Goal: Transaction & Acquisition: Book appointment/travel/reservation

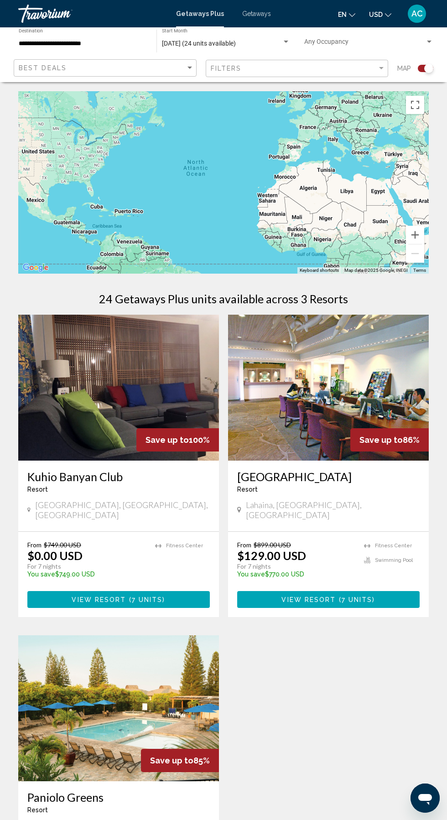
click at [259, 13] on span "Getaways" at bounding box center [256, 13] width 29 height 7
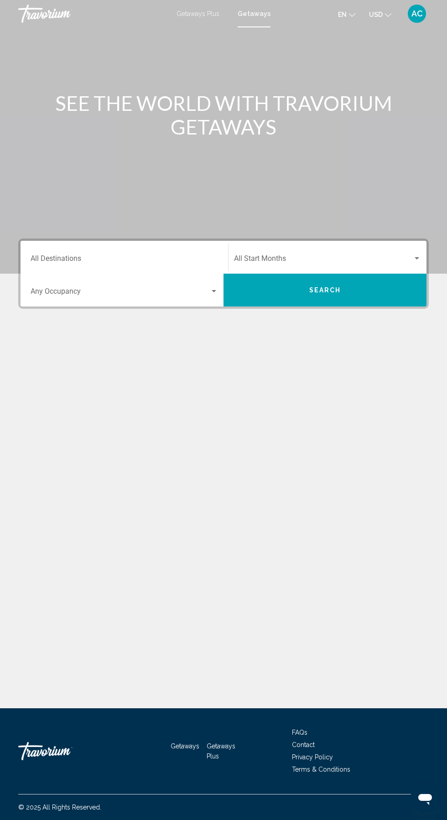
click at [167, 261] on input "Destination All Destinations" at bounding box center [124, 260] width 187 height 8
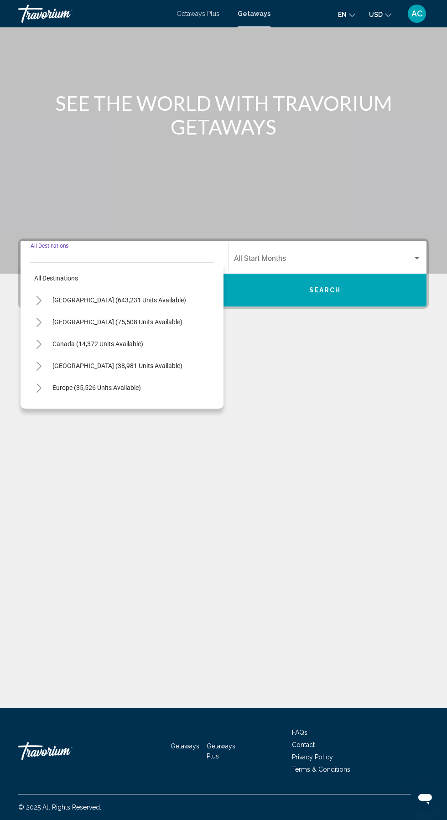
scroll to position [61, 0]
click at [158, 296] on span "[GEOGRAPHIC_DATA] (643,231 units available)" at bounding box center [119, 299] width 134 height 7
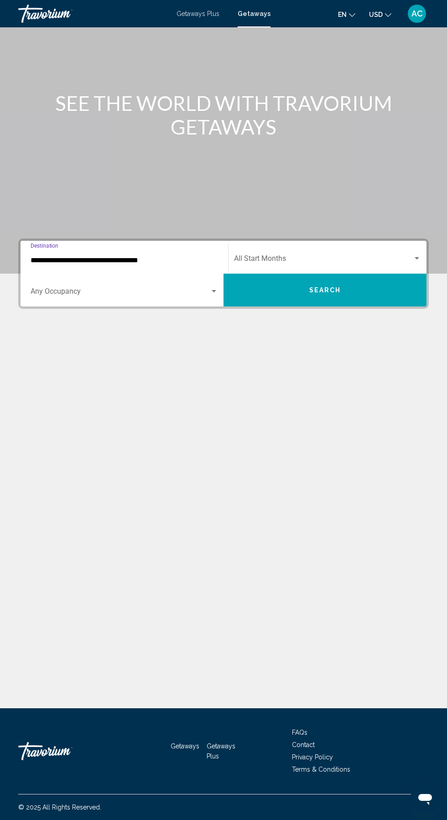
click at [179, 289] on span "Search widget" at bounding box center [120, 293] width 179 height 8
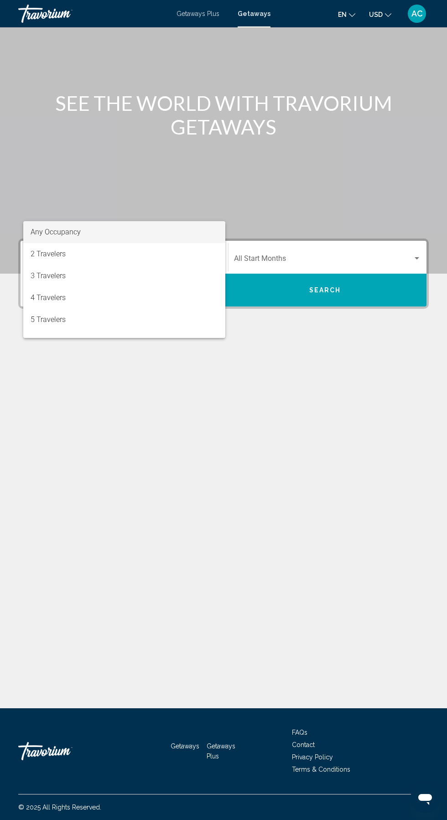
click at [191, 202] on div at bounding box center [223, 410] width 447 height 820
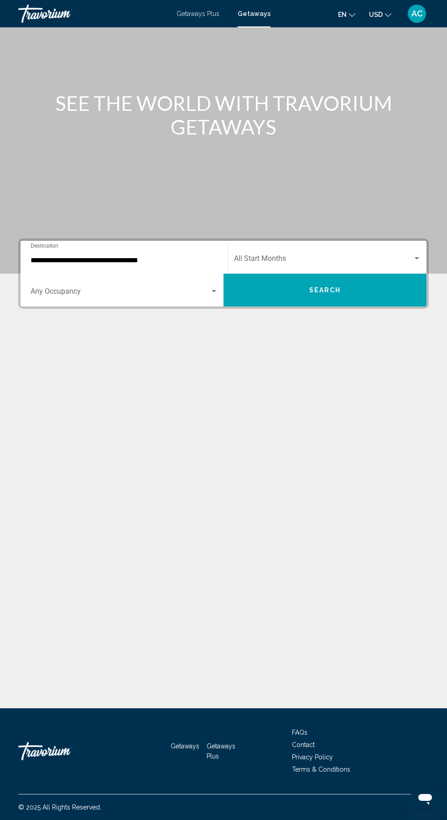
click at [196, 256] on input "**********" at bounding box center [124, 260] width 187 height 8
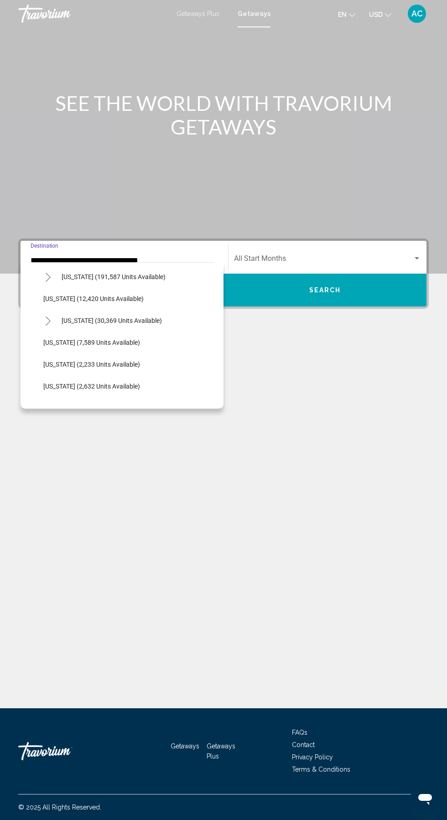
scroll to position [196, 0]
click at [140, 300] on span "Hawaii (30,369 units available)" at bounding box center [112, 300] width 100 height 7
type input "**********"
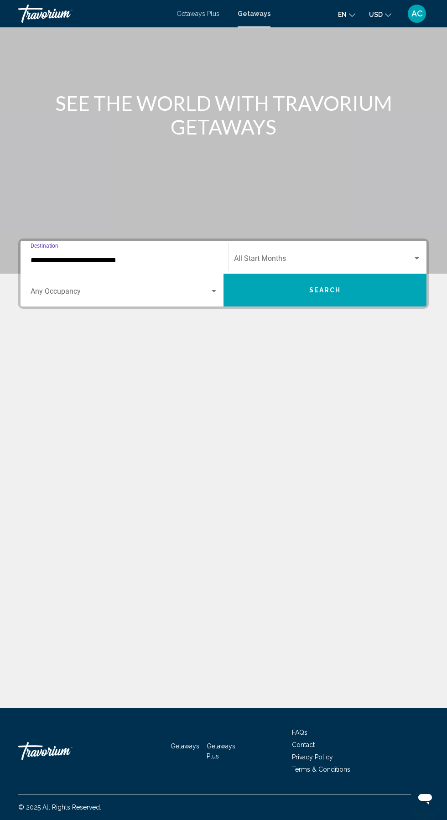
scroll to position [61, 0]
click at [358, 274] on button "Search" at bounding box center [324, 290] width 203 height 33
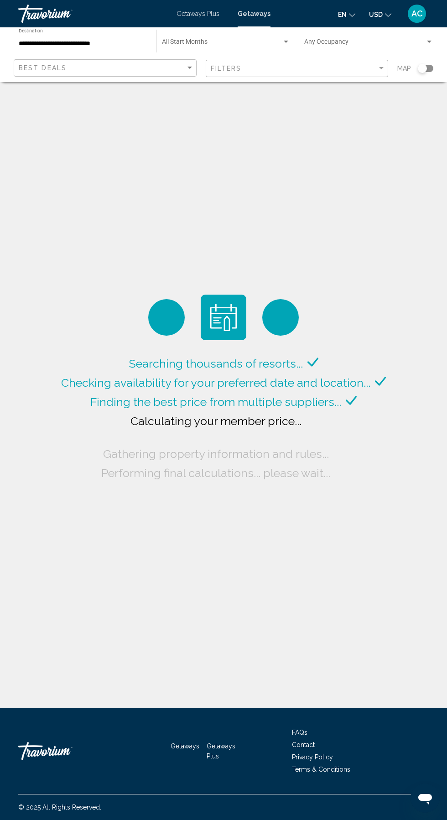
click at [244, 42] on span "Search widget" at bounding box center [222, 43] width 120 height 7
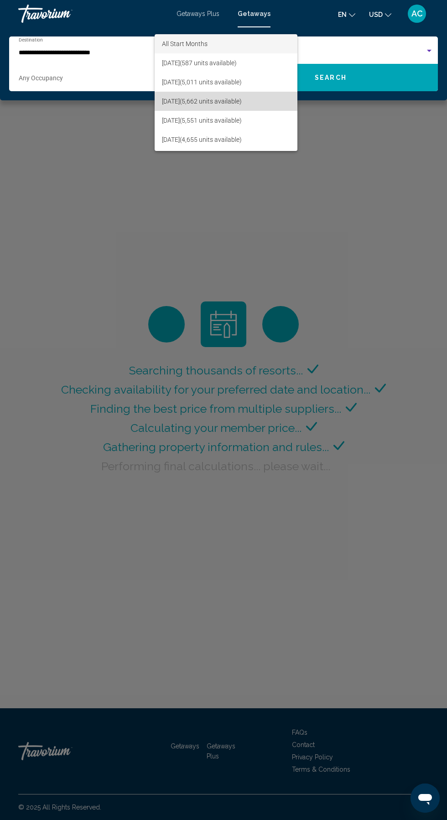
click at [260, 105] on span "October 2025 (5,662 units available)" at bounding box center [226, 101] width 128 height 19
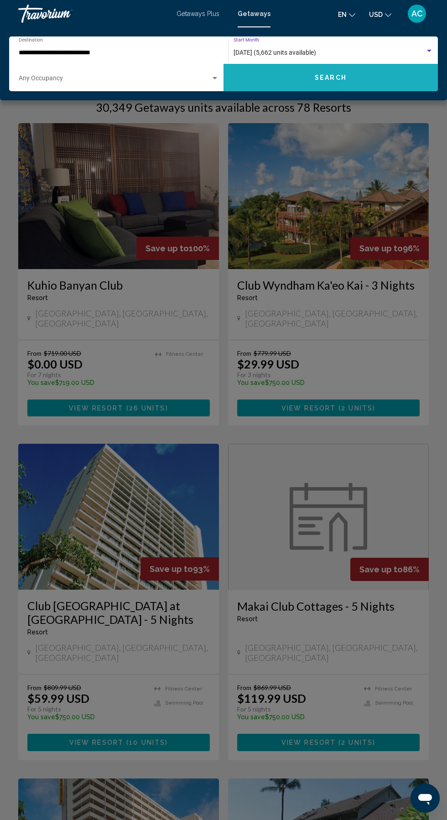
click at [363, 91] on button "Search" at bounding box center [330, 77] width 214 height 27
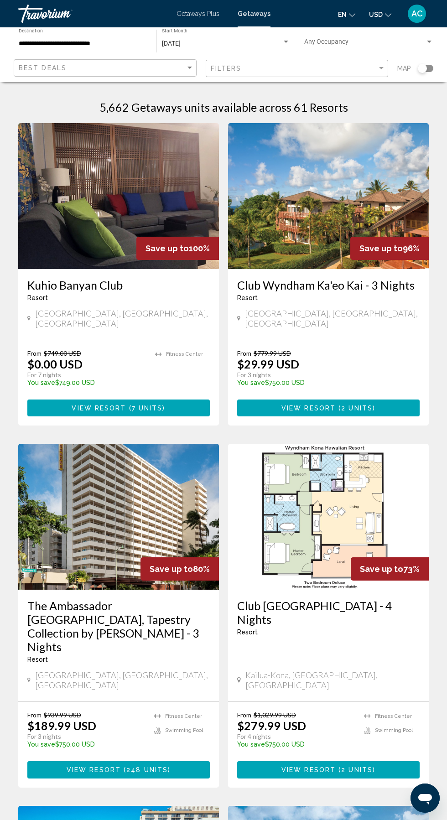
click at [320, 209] on img "Main content" at bounding box center [328, 196] width 201 height 146
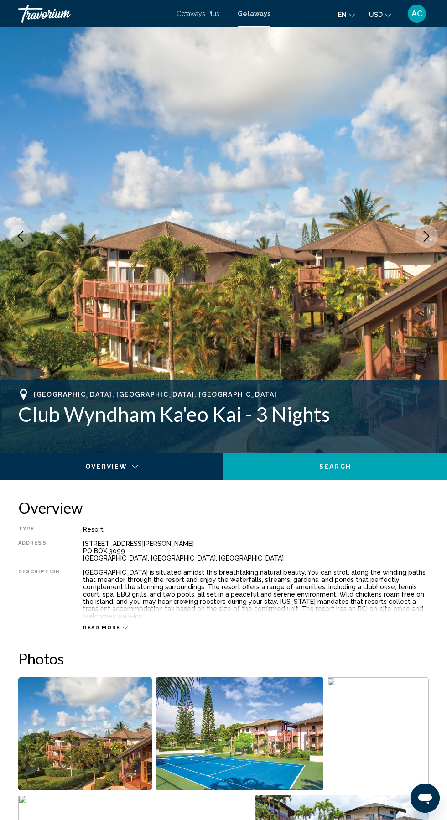
scroll to position [6, 0]
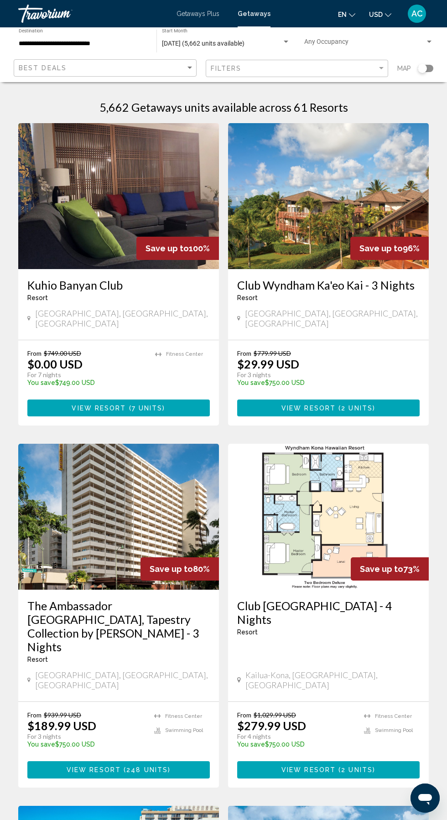
click at [95, 516] on img "Main content" at bounding box center [118, 517] width 201 height 146
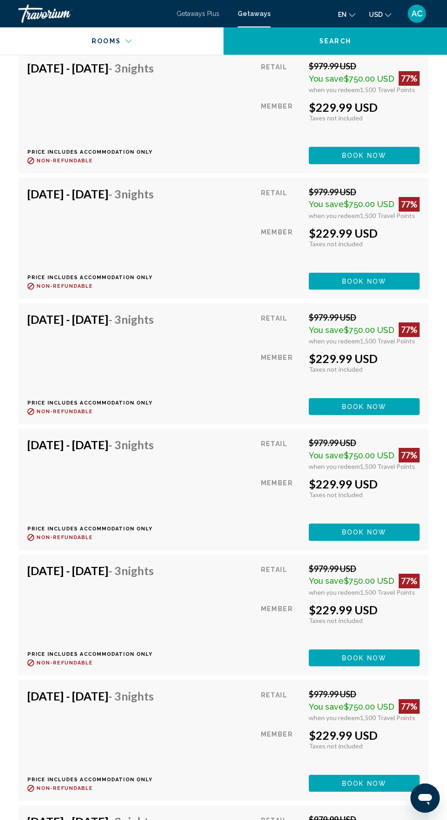
scroll to position [7926, 0]
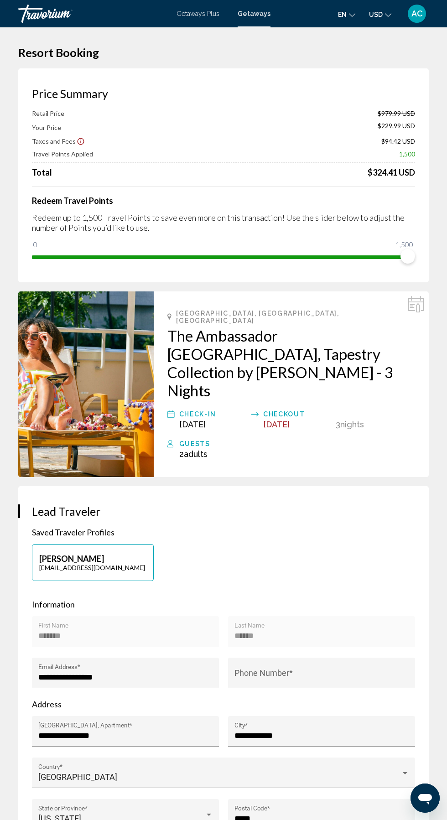
click at [405, 16] on button "AC" at bounding box center [417, 13] width 24 height 19
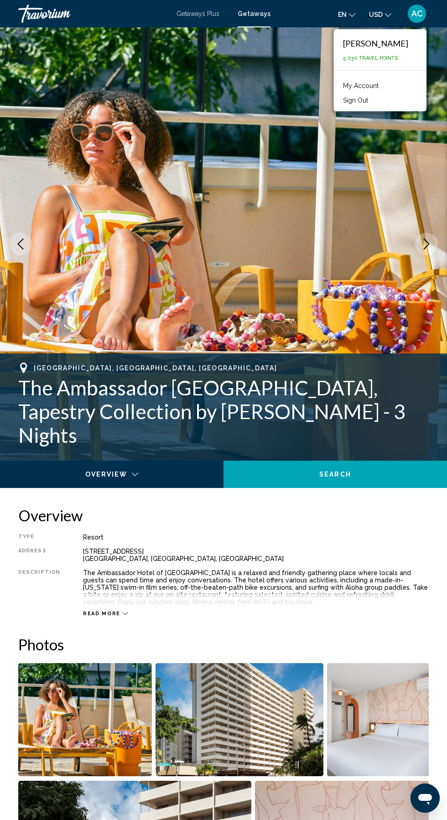
click at [28, 13] on div "Travorium" at bounding box center [63, 14] width 91 height 18
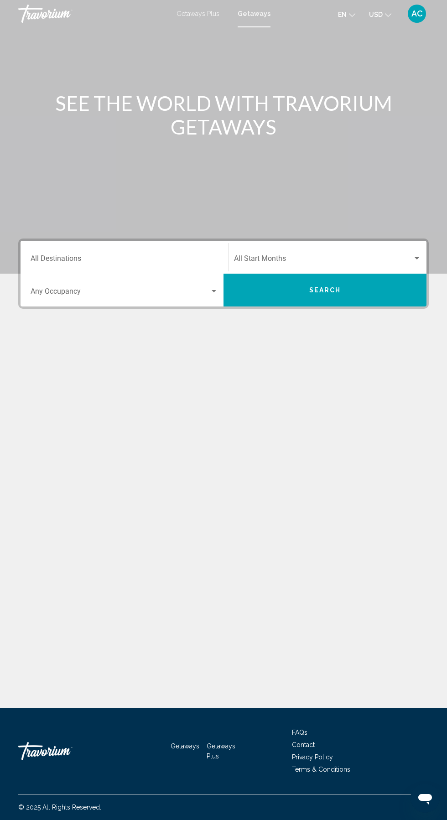
click at [48, 263] on input "Destination All Destinations" at bounding box center [124, 260] width 187 height 8
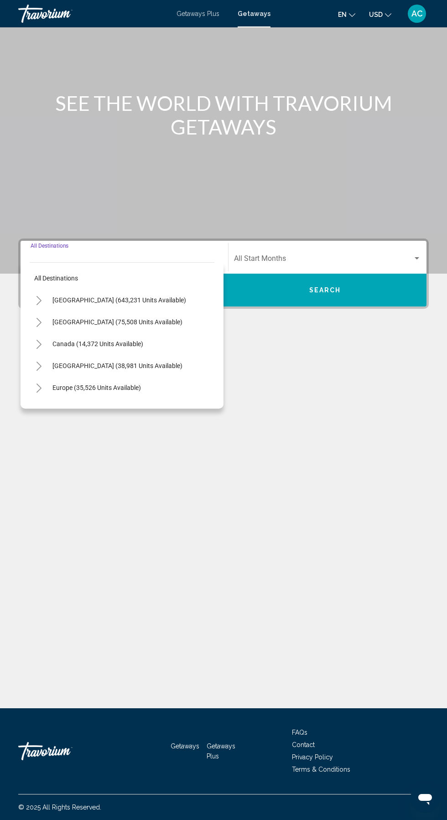
scroll to position [61, 0]
click at [38, 318] on icon "Toggle Mexico (75,508 units available)" at bounding box center [39, 322] width 7 height 9
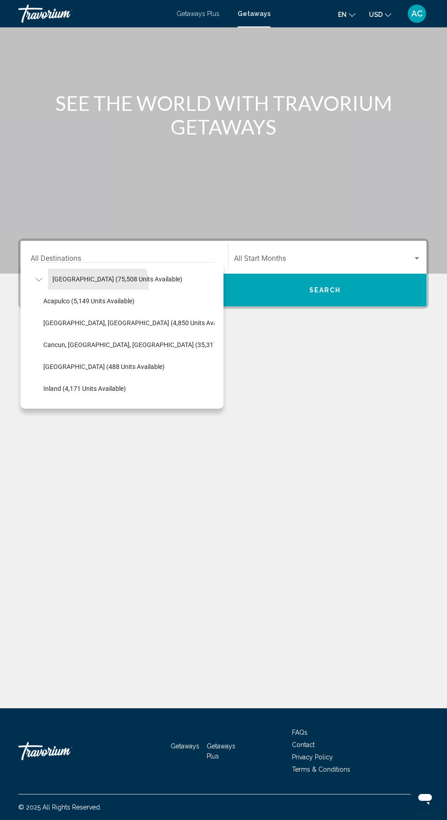
scroll to position [46, 0]
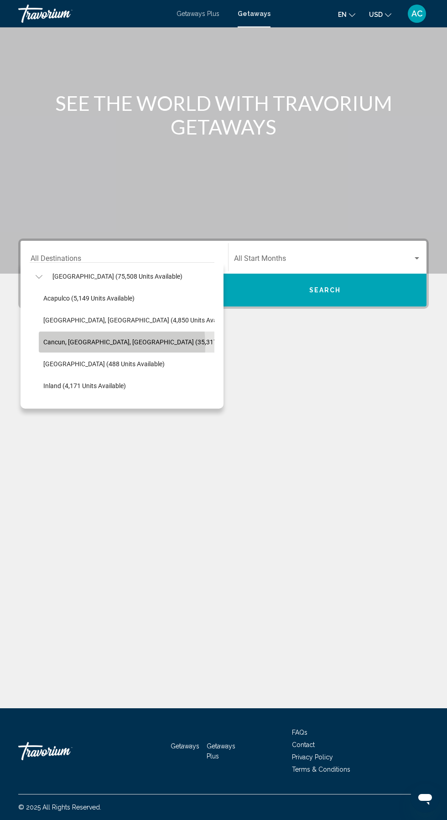
click at [53, 338] on span "Cancun, [GEOGRAPHIC_DATA], [GEOGRAPHIC_DATA] (35,317 units available)" at bounding box center [152, 341] width 219 height 7
type input "**********"
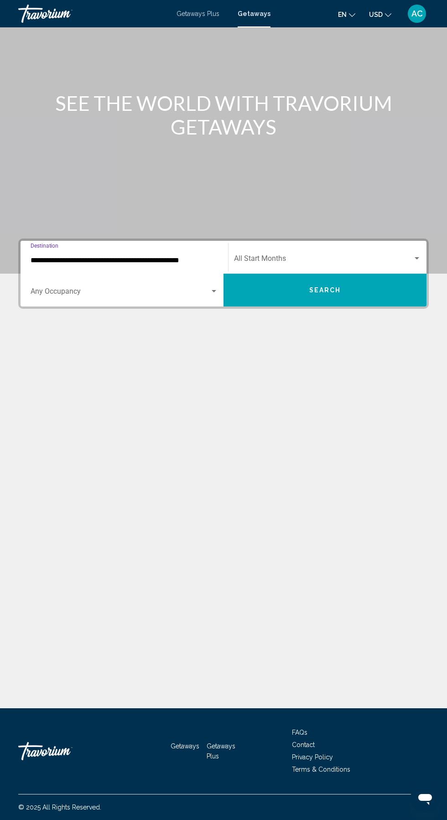
click at [50, 289] on span "Search widget" at bounding box center [120, 293] width 179 height 8
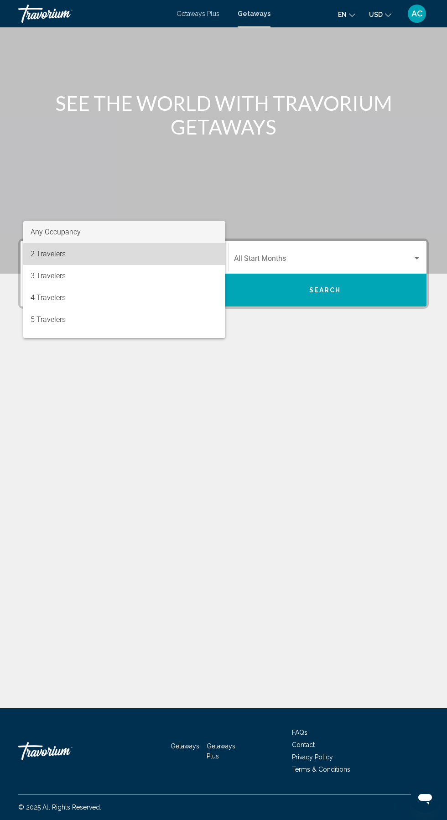
click at [38, 256] on span "2 Travelers" at bounding box center [124, 254] width 187 height 22
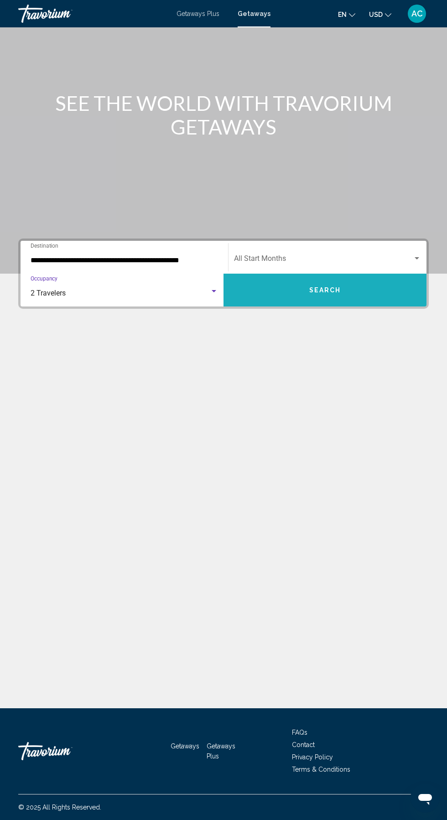
click at [302, 274] on button "Search" at bounding box center [324, 290] width 203 height 33
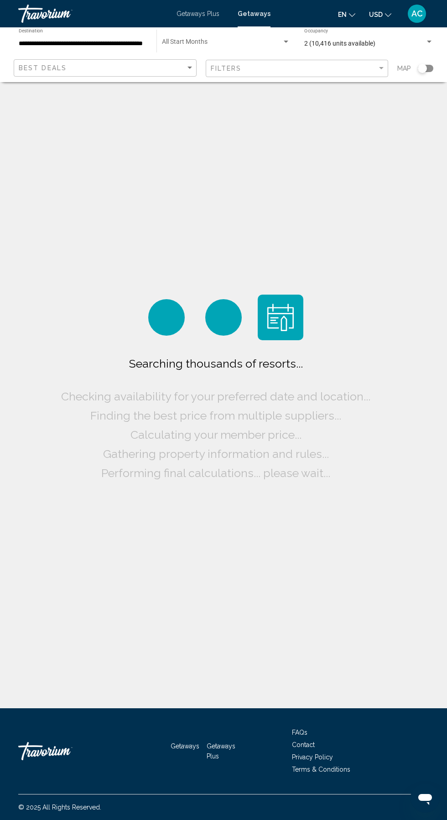
click at [186, 47] on span "Search widget" at bounding box center [222, 43] width 120 height 7
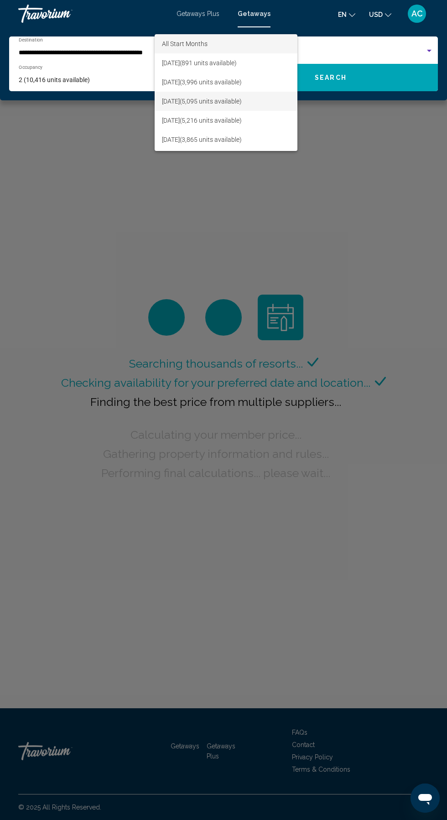
click at [179, 103] on span "October 2025 (5,095 units available)" at bounding box center [226, 101] width 128 height 19
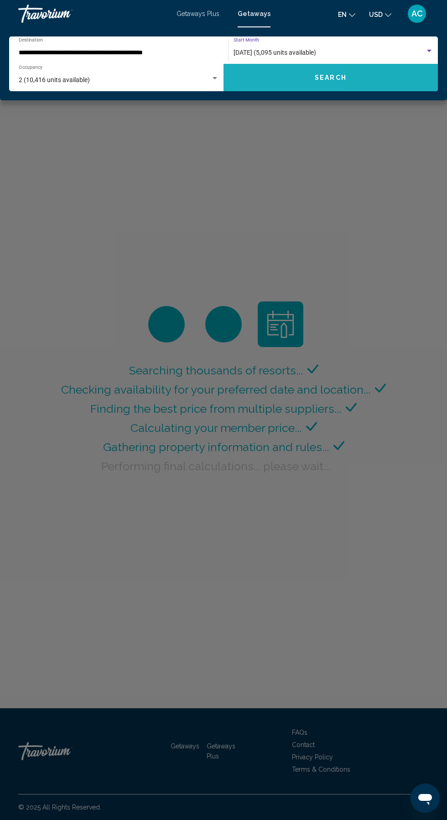
click at [275, 80] on button "Search" at bounding box center [330, 77] width 214 height 27
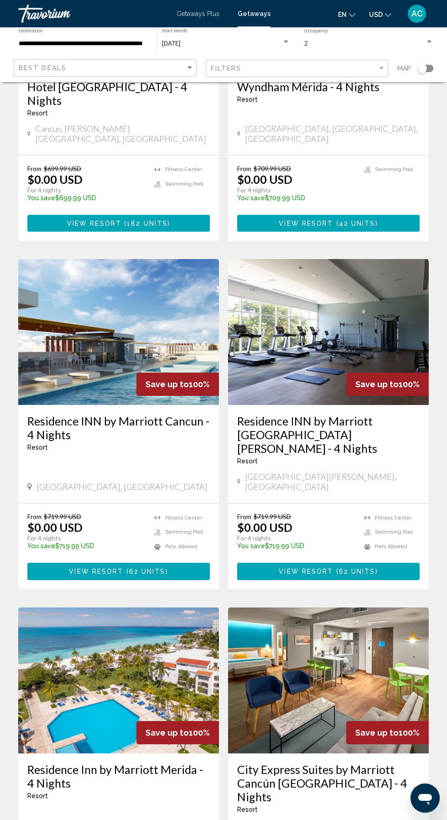
scroll to position [1219, 0]
click at [88, 292] on img "Main content" at bounding box center [118, 332] width 201 height 146
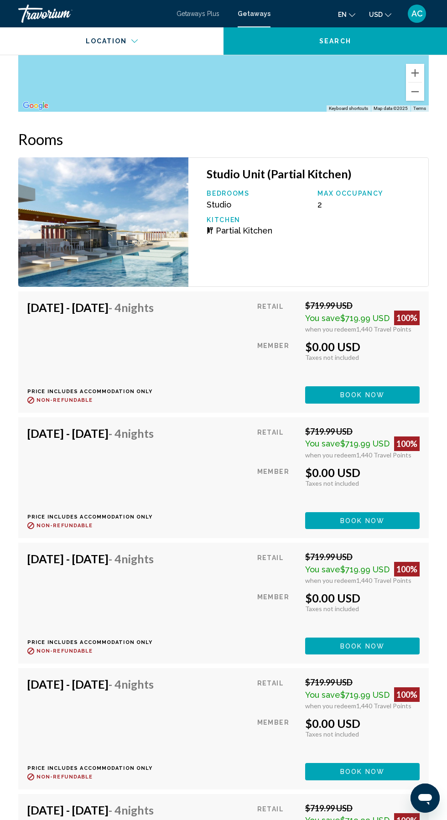
scroll to position [1767, 0]
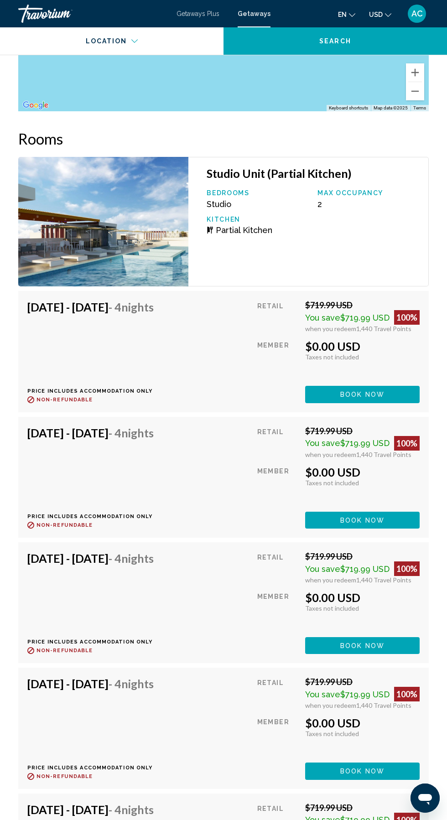
click at [342, 395] on span "Book now" at bounding box center [362, 394] width 44 height 7
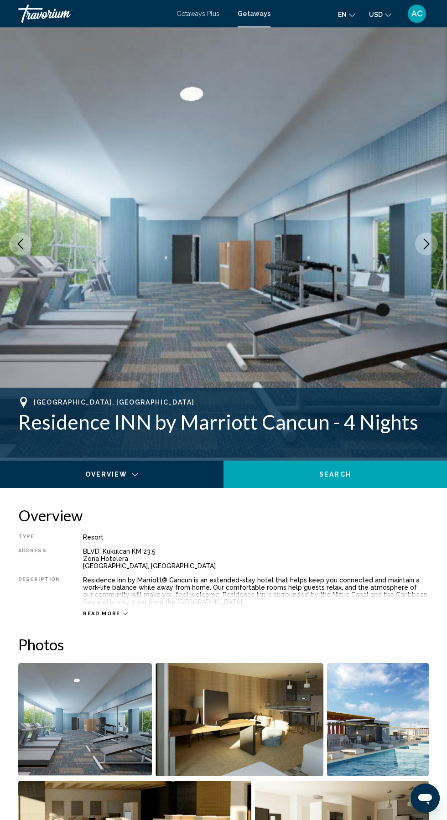
click at [426, 244] on icon "Next image" at bounding box center [426, 243] width 11 height 11
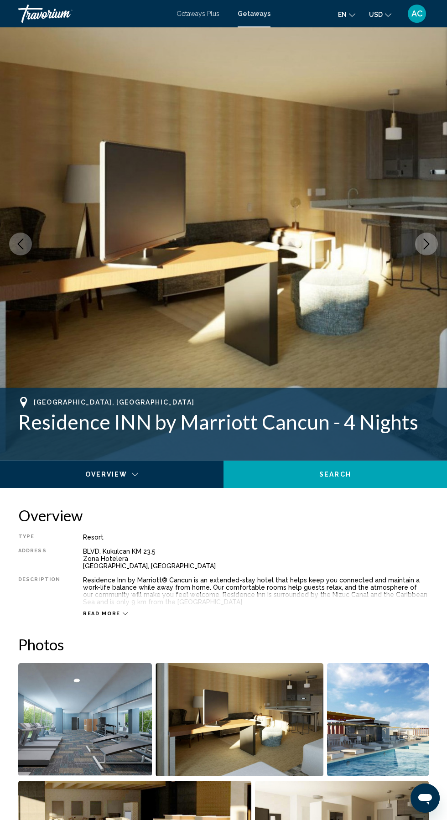
click at [425, 253] on button "Next image" at bounding box center [426, 244] width 23 height 23
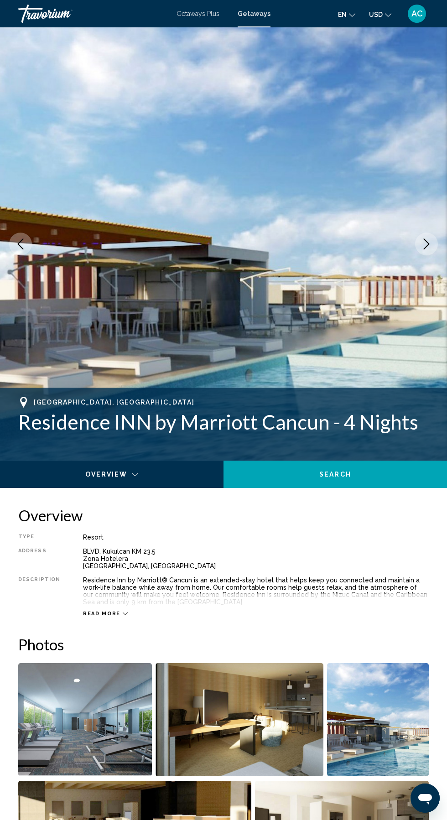
click at [426, 244] on icon "Next image" at bounding box center [426, 243] width 11 height 11
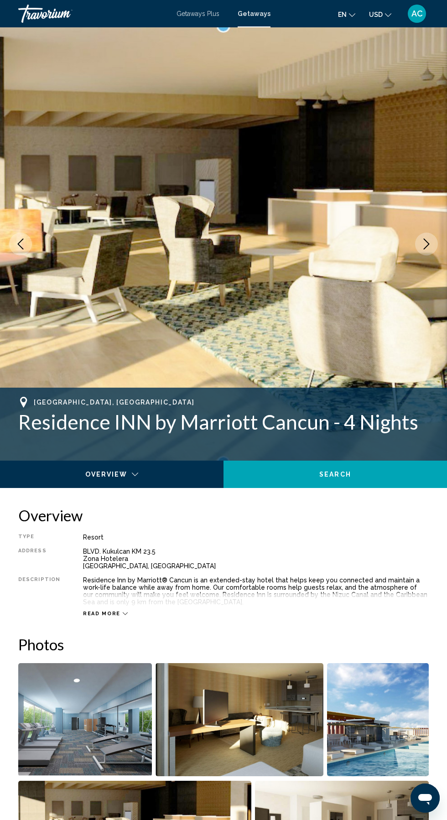
click at [426, 244] on icon "Next image" at bounding box center [426, 243] width 11 height 11
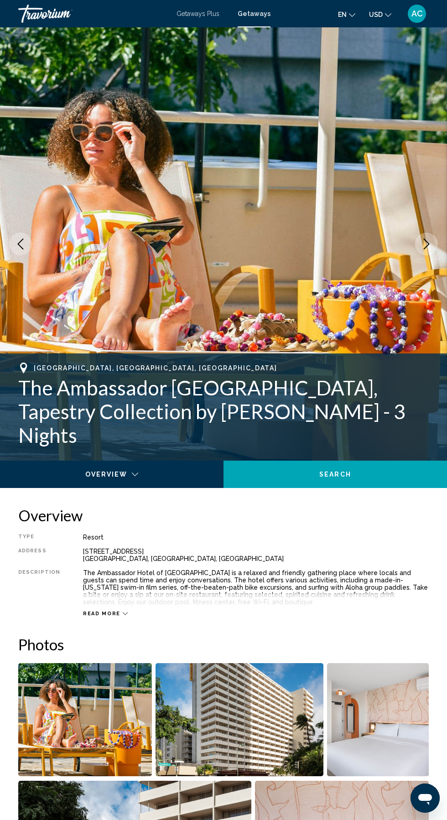
click at [414, 14] on span "AC" at bounding box center [416, 13] width 11 height 9
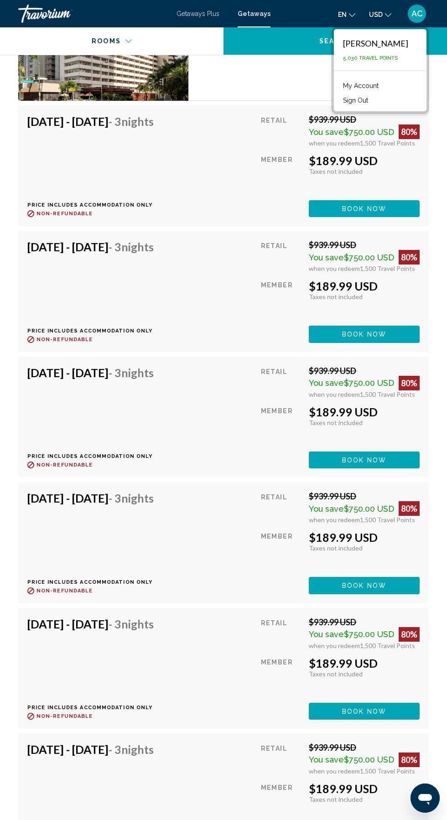
scroll to position [1825, 0]
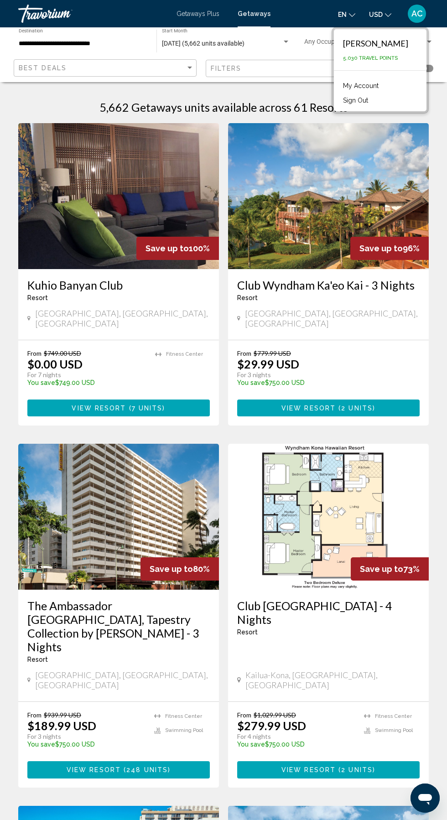
click at [65, 46] on input "**********" at bounding box center [83, 43] width 129 height 7
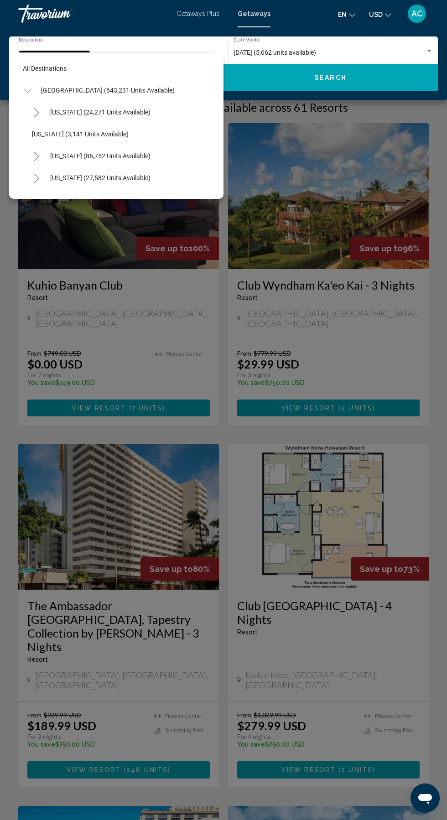
scroll to position [164, 0]
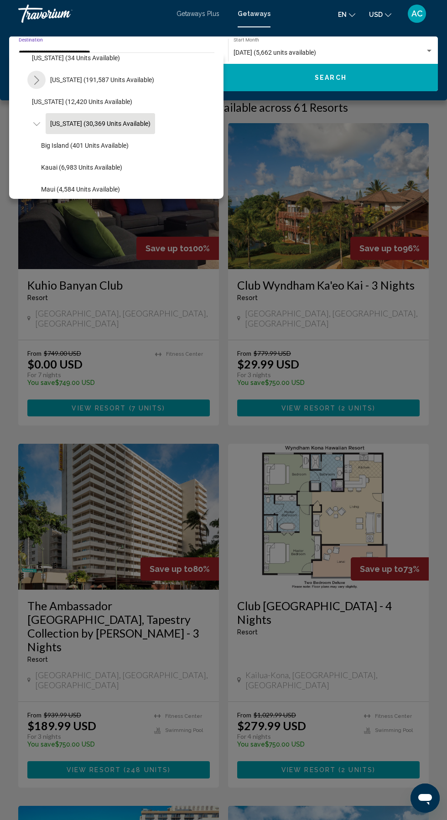
click at [36, 80] on icon "Toggle Florida (191,587 units available)" at bounding box center [36, 80] width 7 height 9
click at [32, 84] on button "Toggle Florida (191,587 units available)" at bounding box center [36, 80] width 18 height 18
click at [36, 124] on icon "Toggle Hawaii (30,369 units available)" at bounding box center [36, 123] width 7 height 9
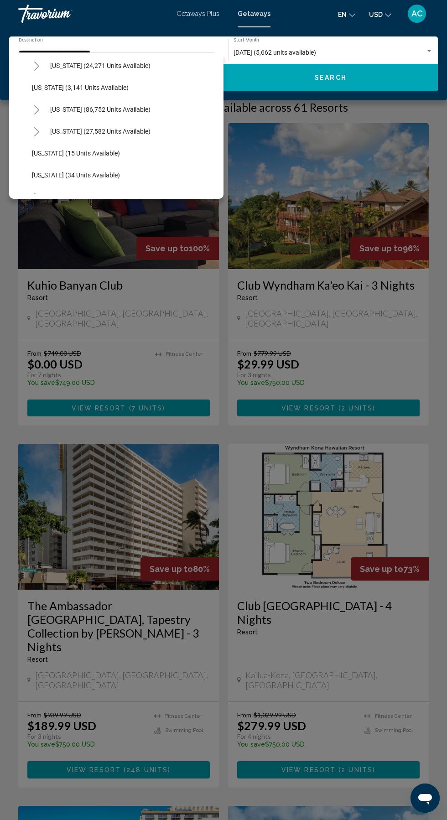
scroll to position [0, 0]
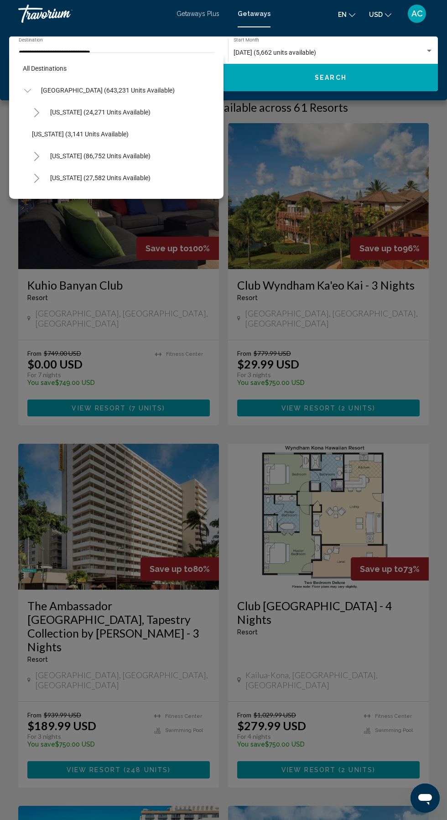
click at [27, 90] on icon "Toggle United States (643,231 units available)" at bounding box center [27, 90] width 7 height 9
click at [24, 138] on icon "Toggle Canada (14,372 units available)" at bounding box center [27, 134] width 7 height 9
click at [27, 112] on icon "Toggle Mexico (75,508 units available)" at bounding box center [27, 112] width 7 height 9
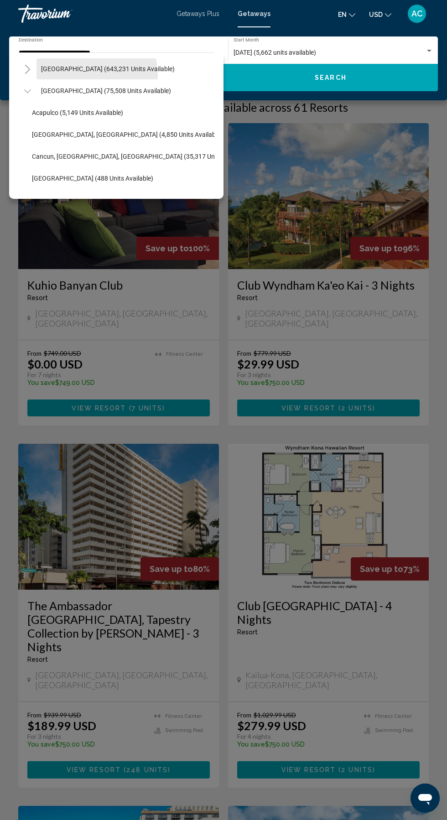
scroll to position [26, 0]
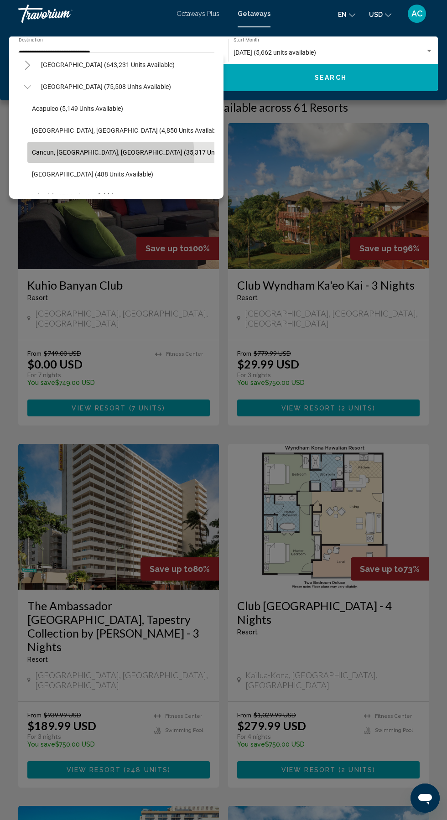
click at [59, 152] on span "Cancun, [GEOGRAPHIC_DATA], [GEOGRAPHIC_DATA] (35,317 units available)" at bounding box center [141, 152] width 219 height 7
type input "**********"
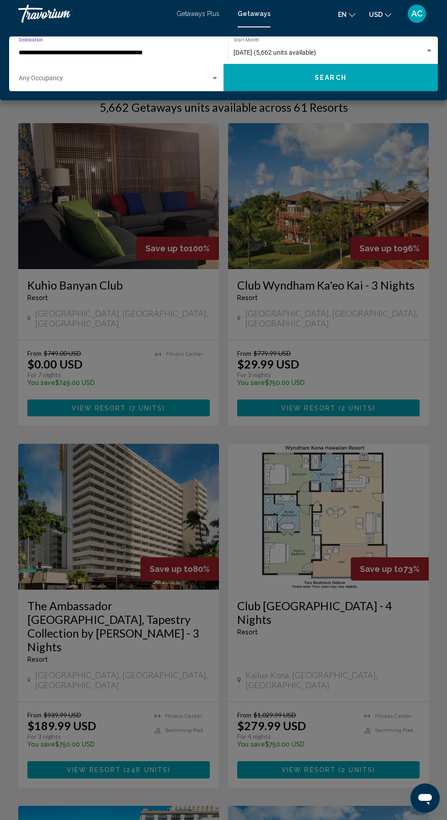
click at [300, 82] on button "Search" at bounding box center [330, 77] width 214 height 27
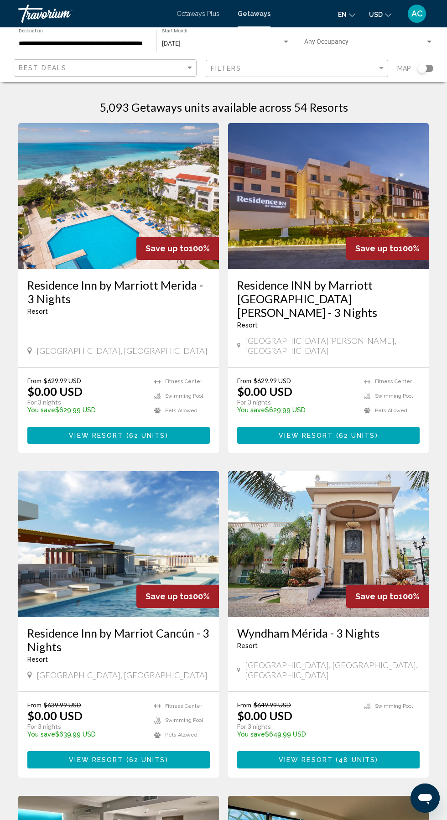
click at [120, 202] on img "Main content" at bounding box center [118, 196] width 201 height 146
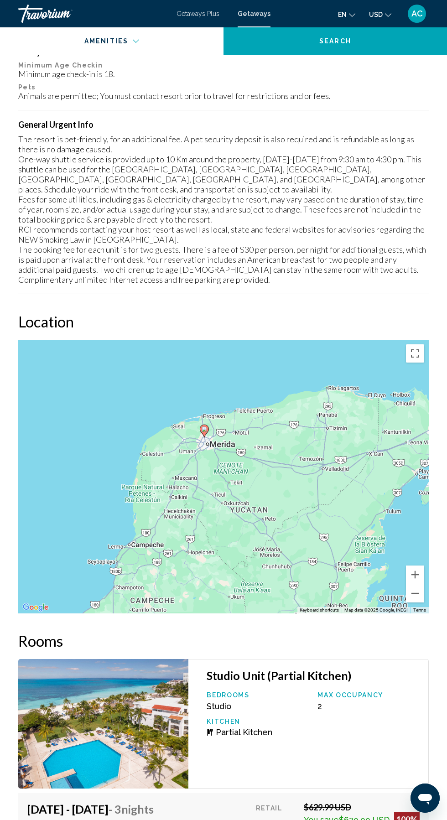
scroll to position [1266, 0]
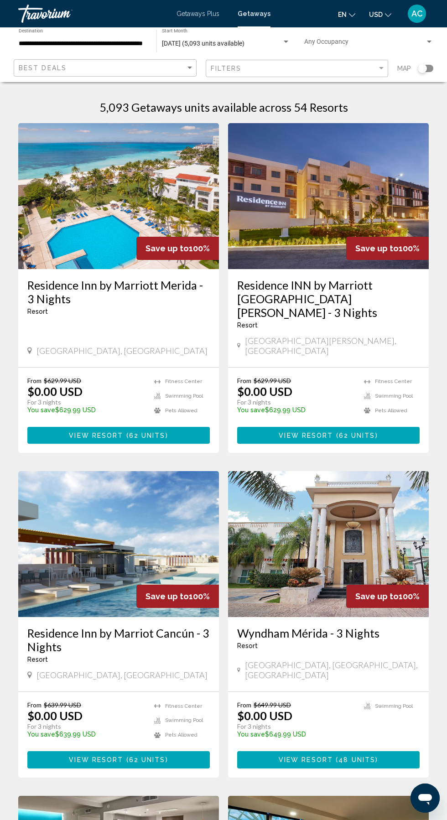
click at [311, 220] on img "Main content" at bounding box center [328, 196] width 201 height 146
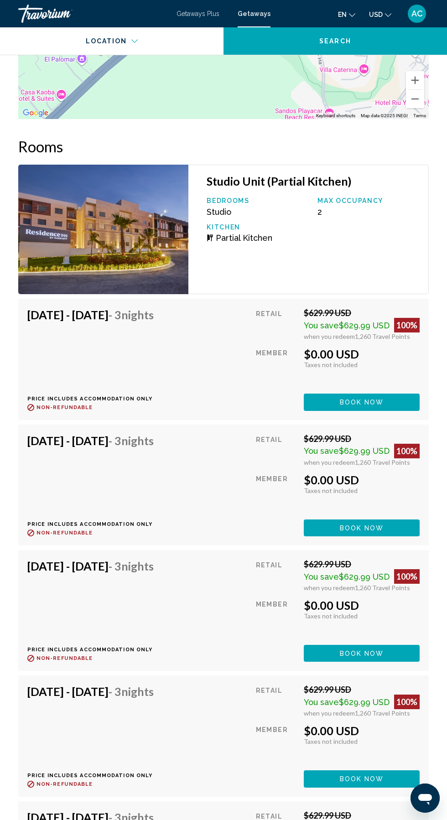
scroll to position [1767, 0]
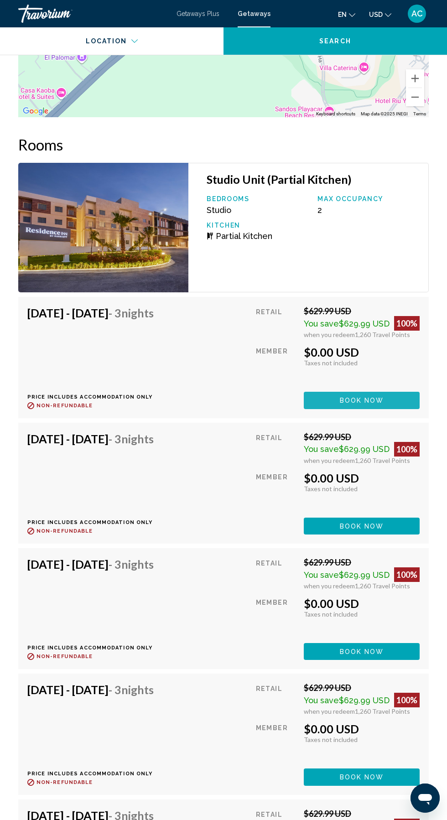
click at [336, 393] on button "Book now" at bounding box center [362, 400] width 116 height 17
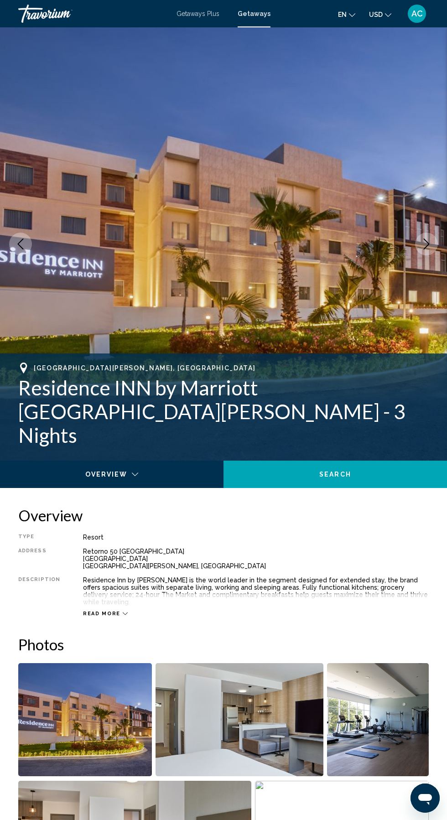
click at [426, 244] on icon "Next image" at bounding box center [426, 243] width 11 height 11
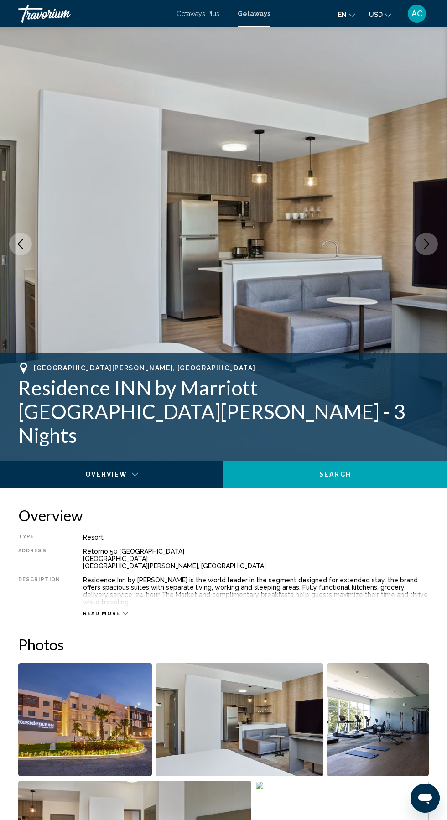
click at [426, 243] on icon "Next image" at bounding box center [426, 243] width 11 height 11
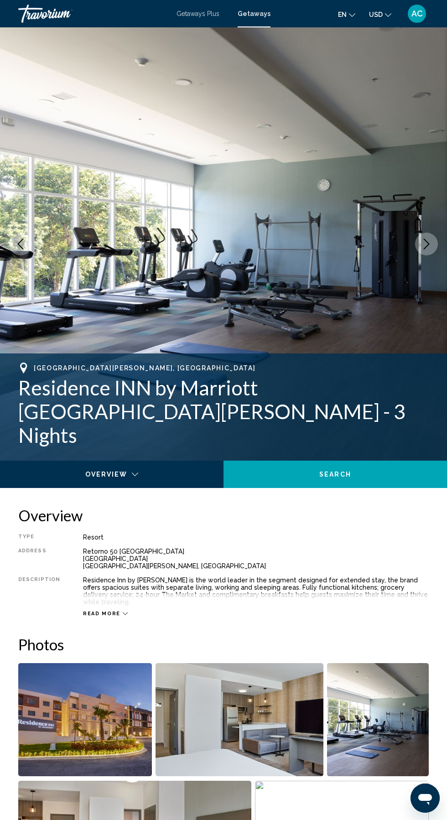
click at [426, 243] on icon "Next image" at bounding box center [426, 243] width 11 height 11
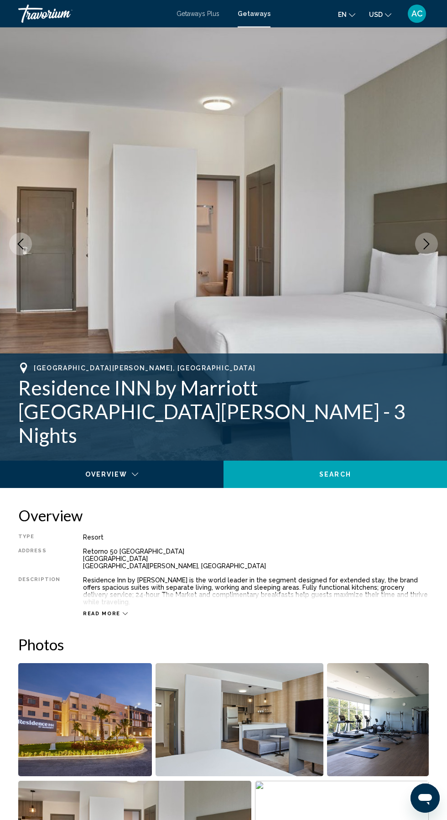
click at [426, 243] on icon "Next image" at bounding box center [426, 243] width 11 height 11
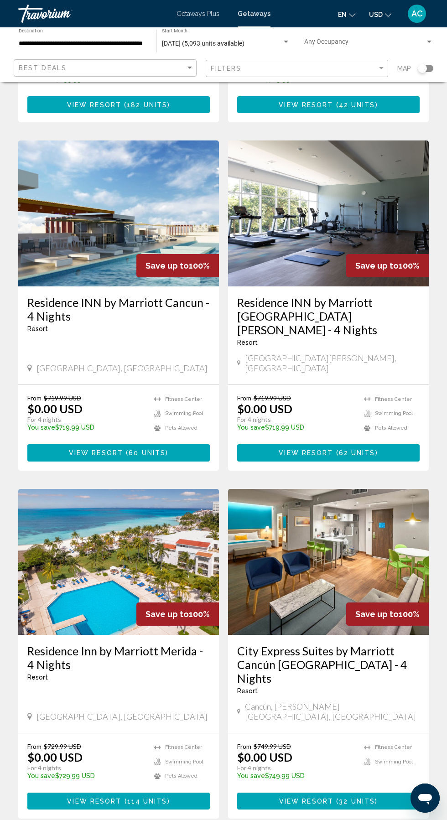
scroll to position [1339, 0]
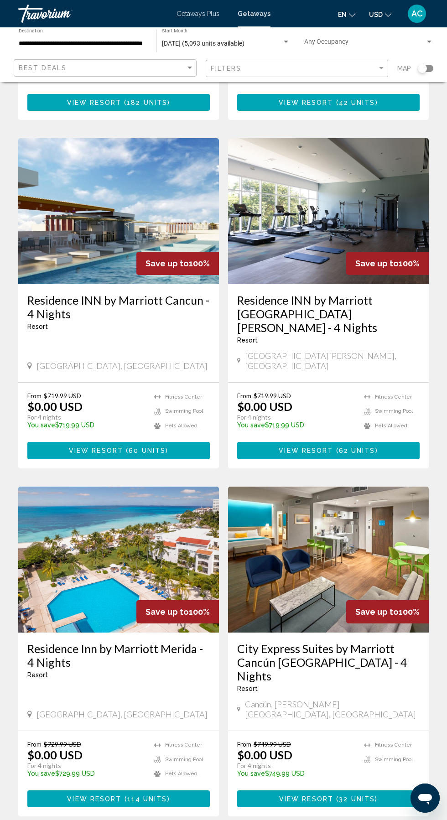
click at [318, 506] on img "Main content" at bounding box center [328, 559] width 201 height 146
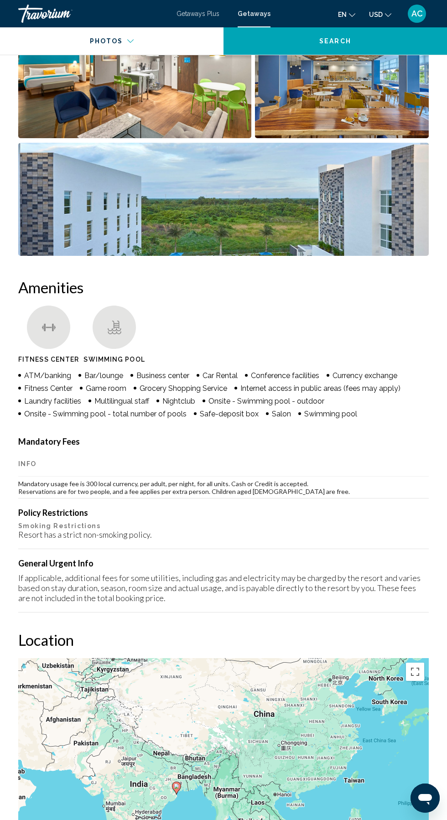
scroll to position [774, 0]
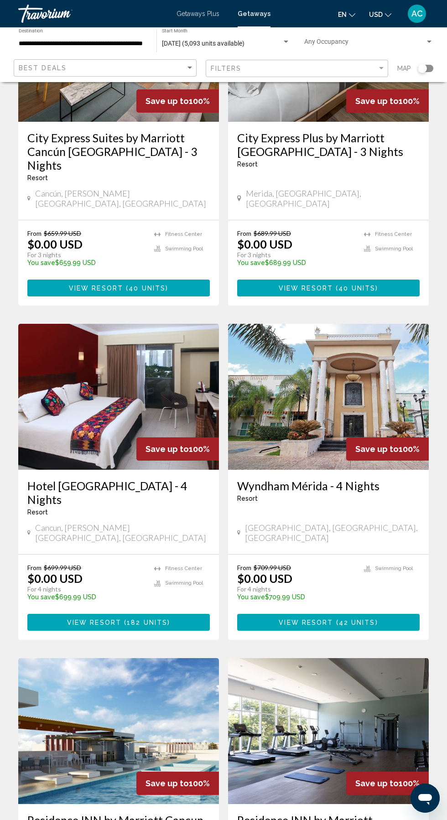
scroll to position [820, 0]
click at [79, 353] on img "Main content" at bounding box center [118, 397] width 201 height 146
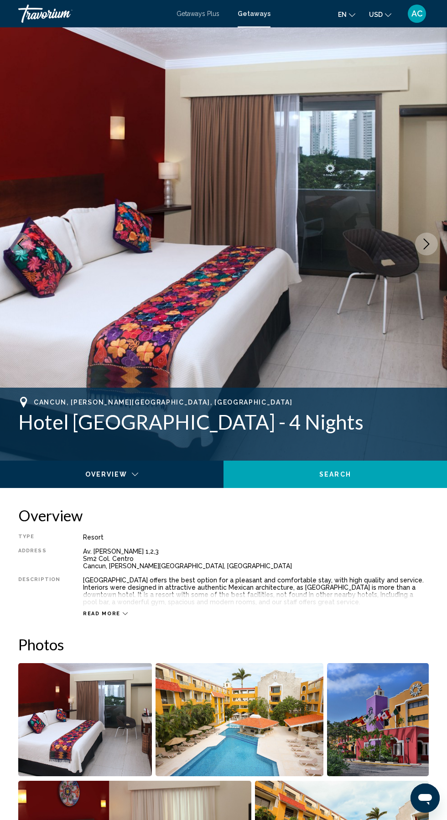
click at [426, 246] on icon "Next image" at bounding box center [427, 243] width 6 height 11
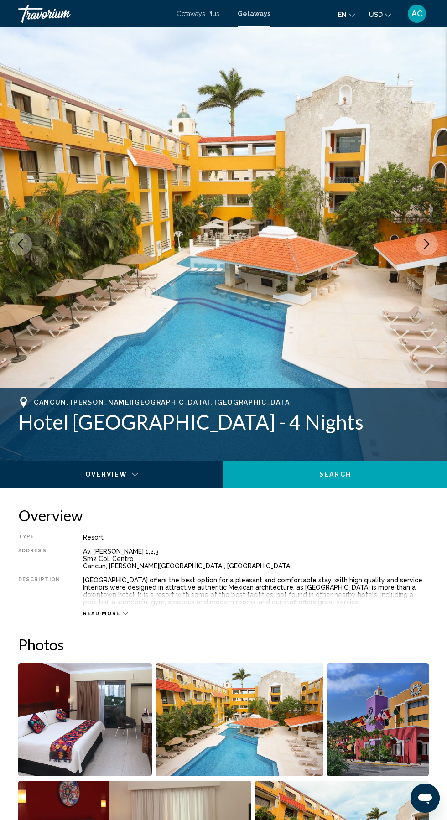
click at [426, 243] on icon "Next image" at bounding box center [426, 243] width 11 height 11
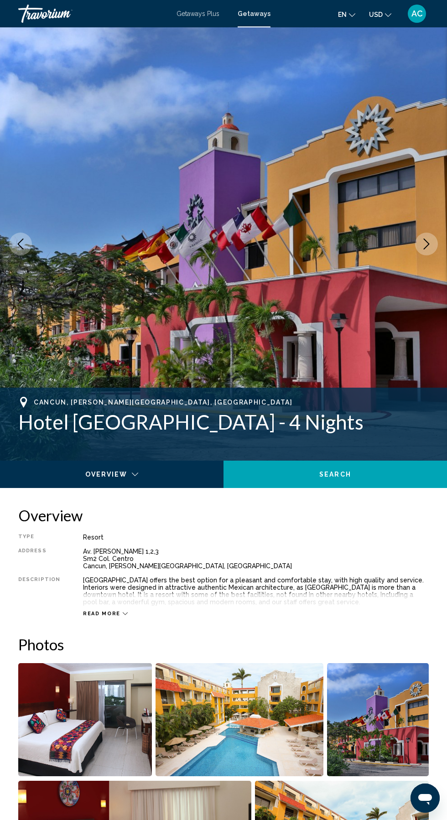
click at [426, 246] on icon "Next image" at bounding box center [426, 243] width 11 height 11
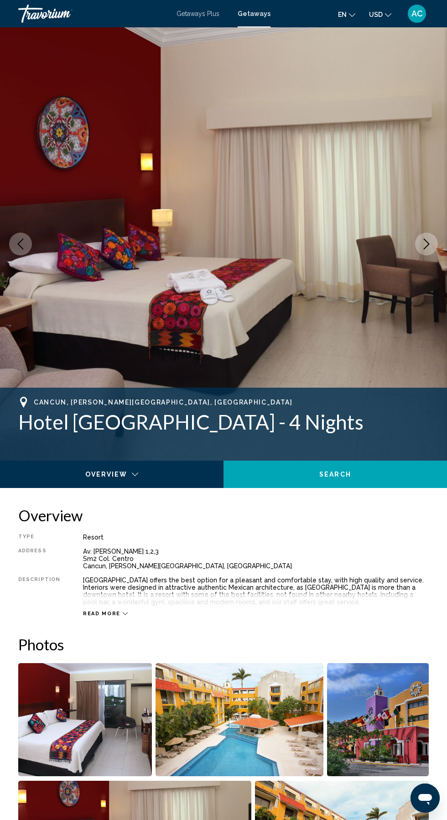
click at [422, 245] on icon "Next image" at bounding box center [426, 243] width 11 height 11
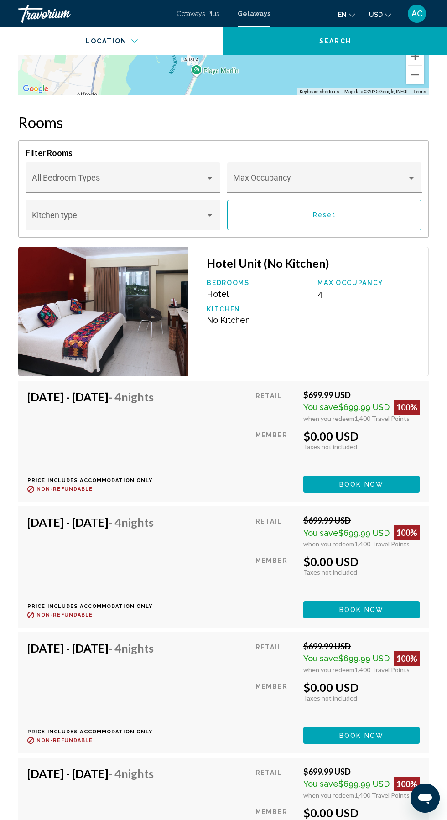
scroll to position [1585, 0]
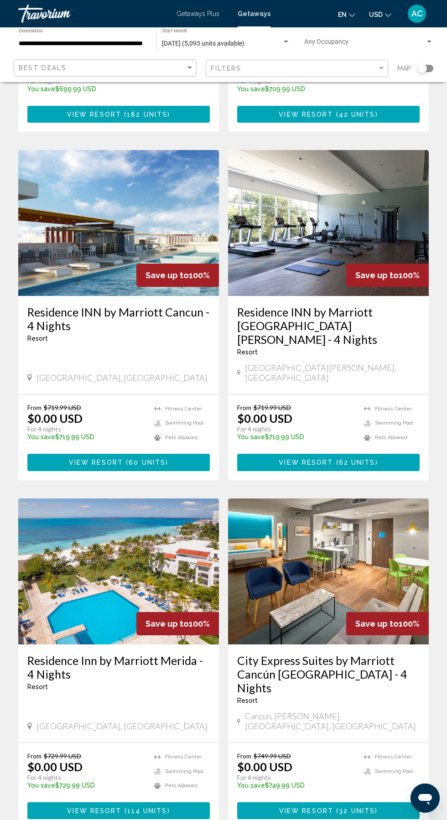
scroll to position [1362, 0]
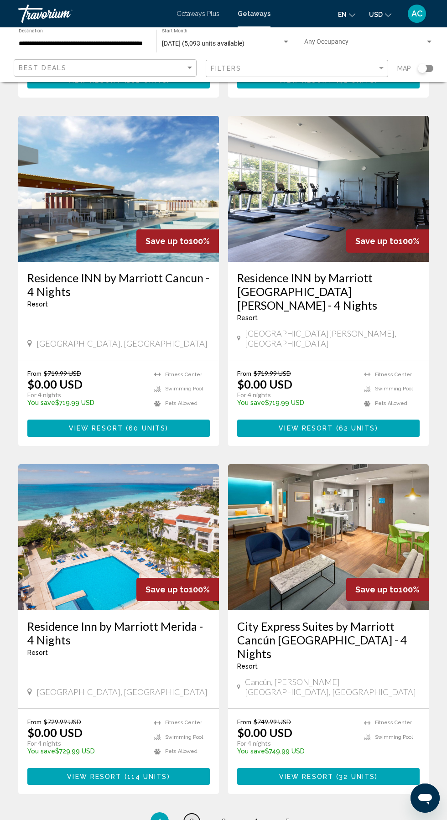
click at [191, 816] on span "2" at bounding box center [191, 821] width 5 height 10
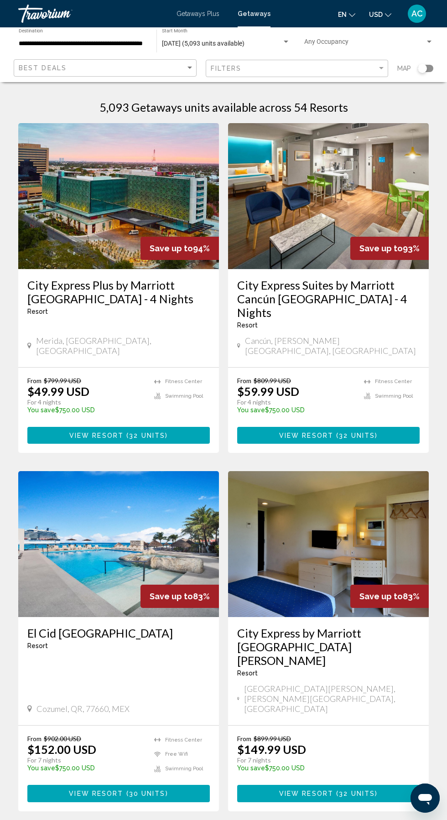
click at [109, 229] on img "Main content" at bounding box center [118, 196] width 201 height 146
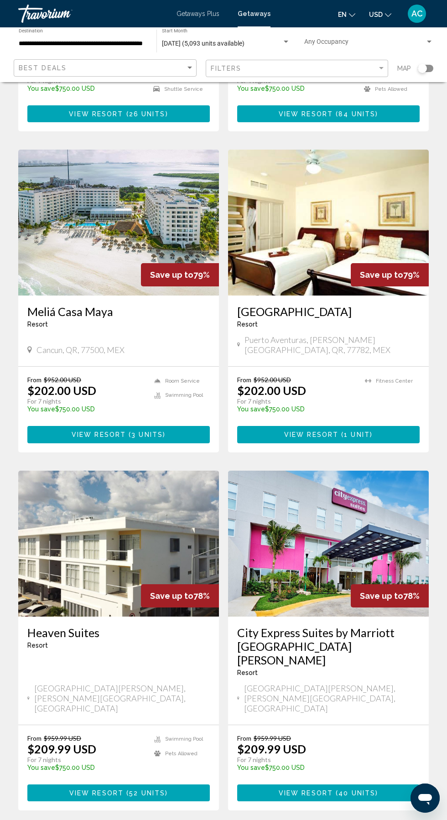
scroll to position [1331, 0]
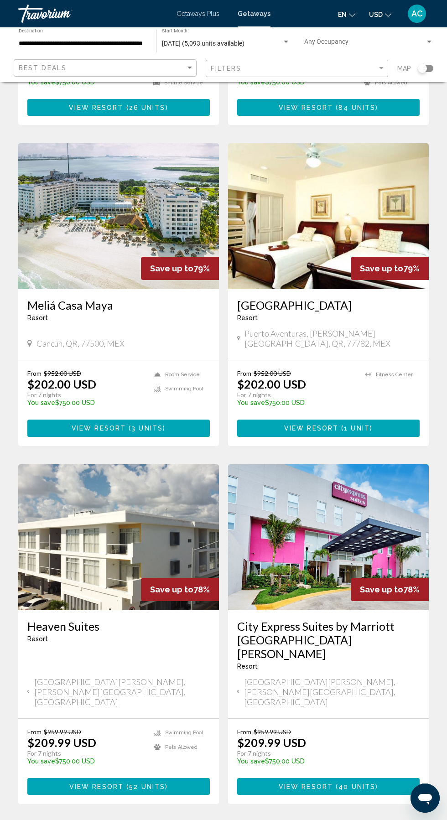
click at [223, 819] on span "3" at bounding box center [223, 831] width 5 height 10
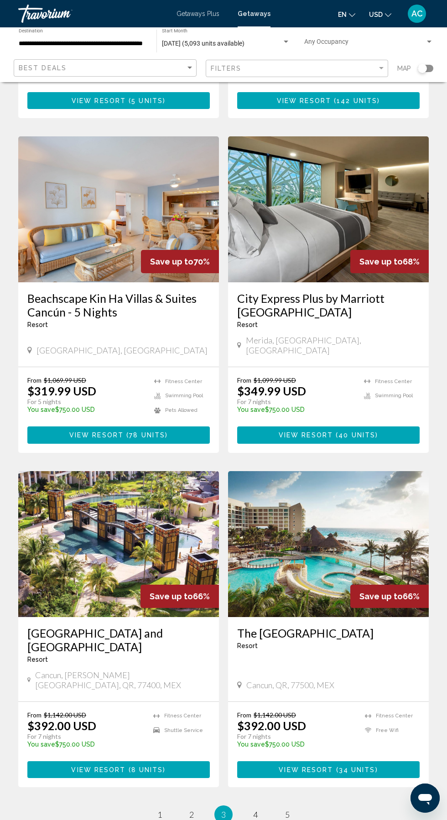
scroll to position [1321, 0]
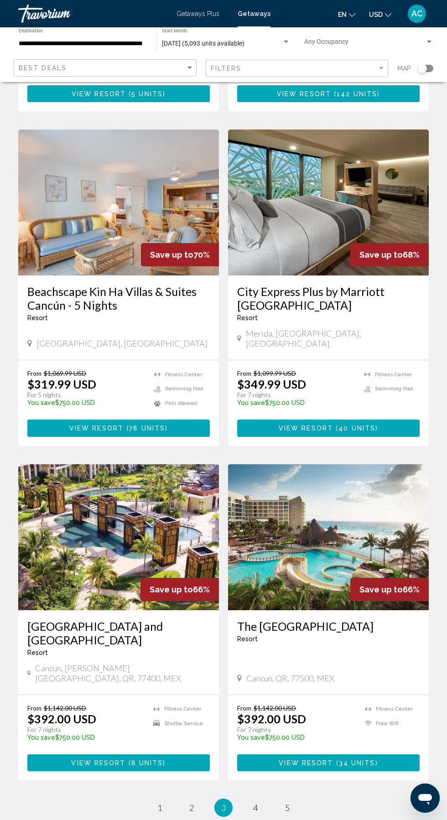
click at [70, 497] on img "Main content" at bounding box center [118, 537] width 201 height 146
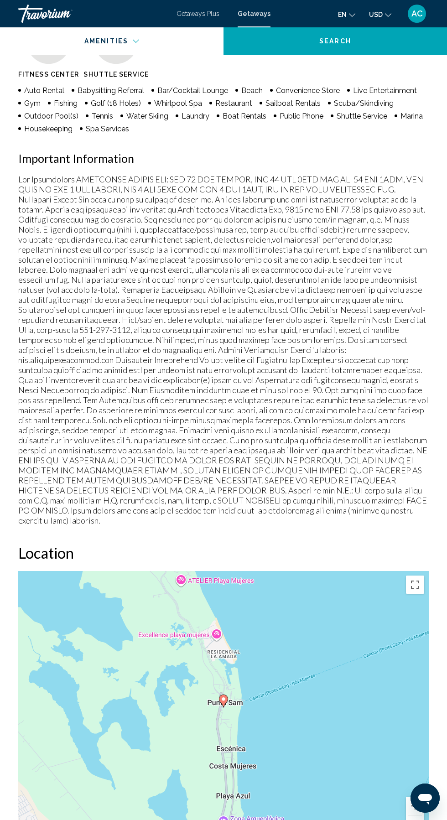
scroll to position [1053, 0]
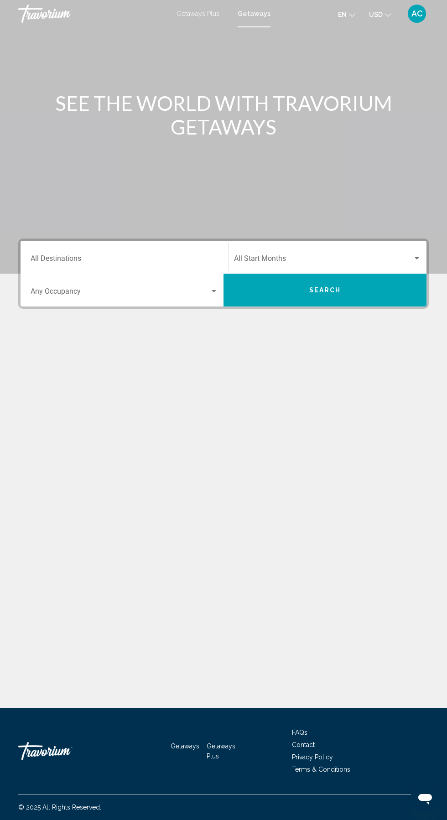
click at [78, 260] on input "Destination All Destinations" at bounding box center [124, 260] width 187 height 8
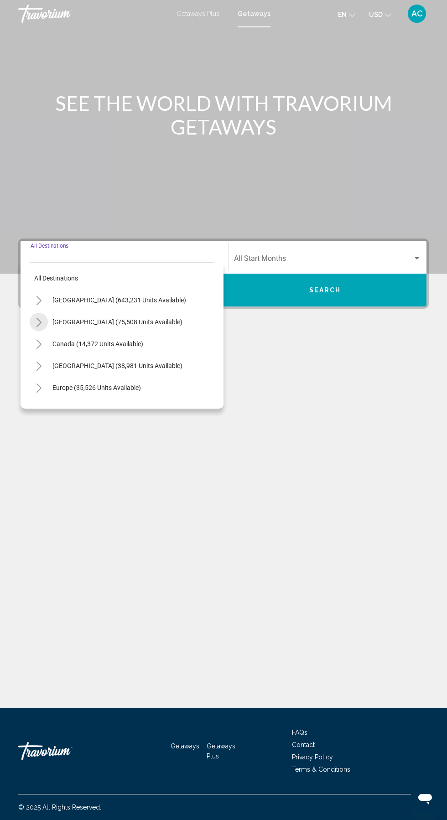
click at [38, 323] on icon "Toggle Mexico (75,508 units available)" at bounding box center [39, 322] width 7 height 9
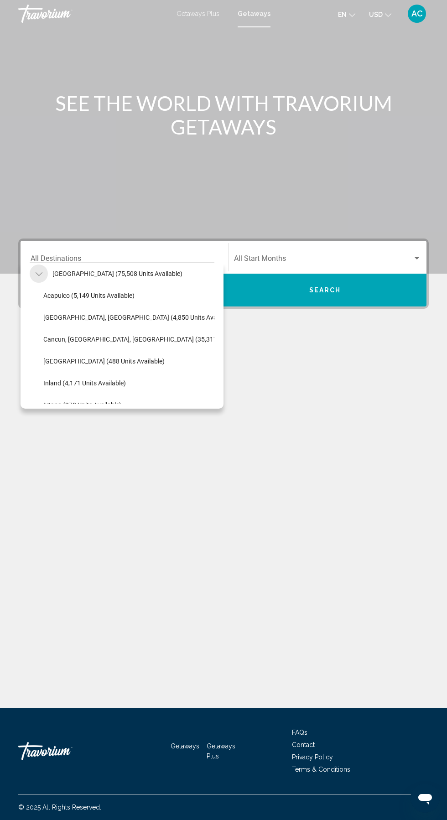
scroll to position [50, 0]
click at [53, 346] on button "Cancun, [GEOGRAPHIC_DATA], [GEOGRAPHIC_DATA] (35,317 units available)" at bounding box center [153, 337] width 228 height 21
type input "**********"
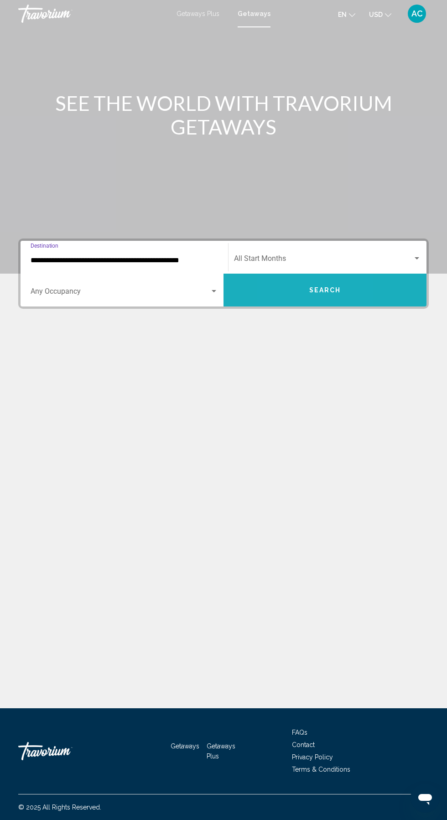
click at [284, 290] on button "Search" at bounding box center [324, 290] width 203 height 33
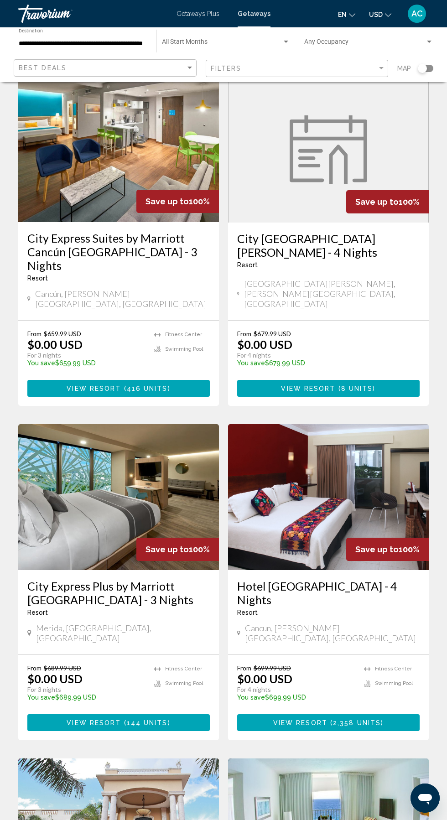
scroll to position [720, 0]
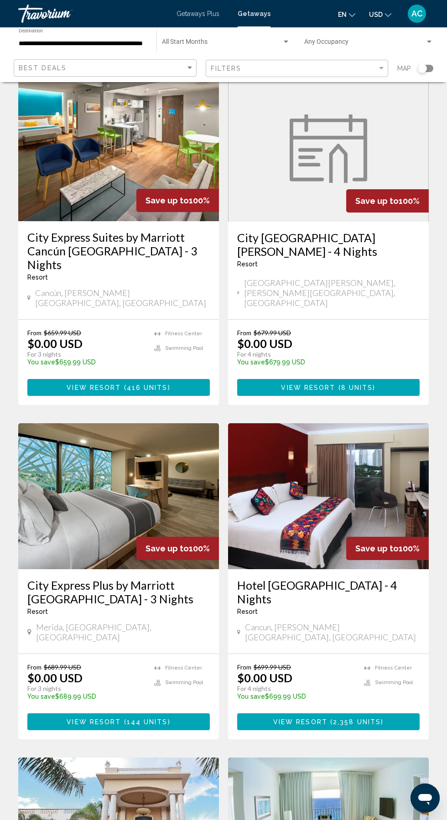
click at [192, 40] on span "Search widget" at bounding box center [222, 43] width 120 height 7
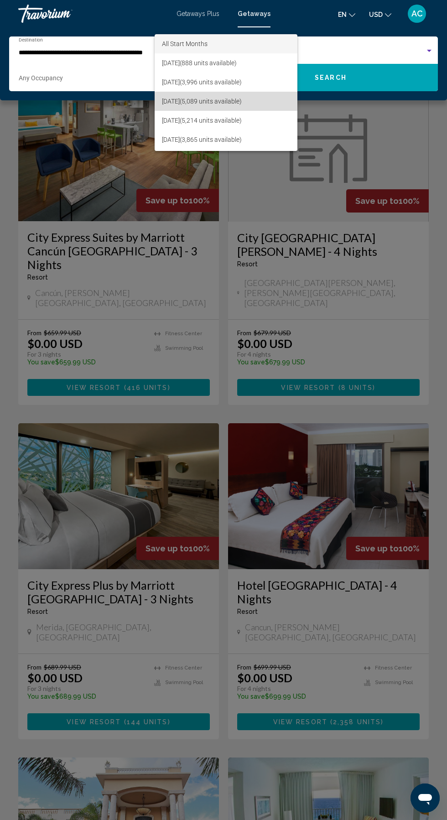
click at [179, 101] on span "October 2025 (5,089 units available)" at bounding box center [226, 101] width 128 height 19
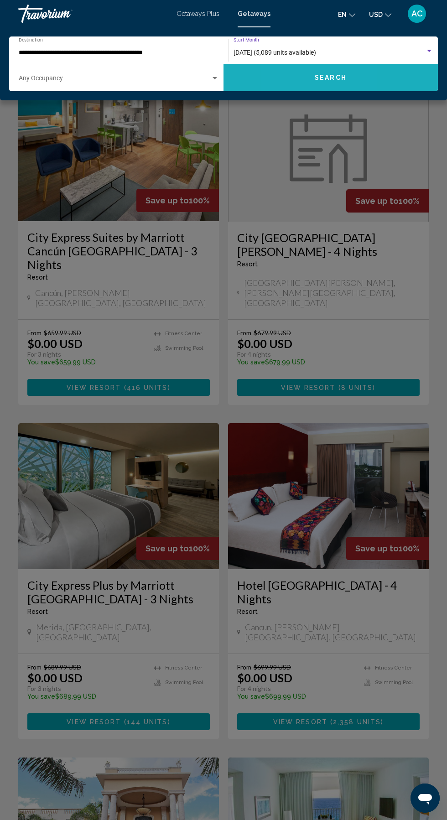
click at [292, 87] on button "Search" at bounding box center [330, 77] width 214 height 27
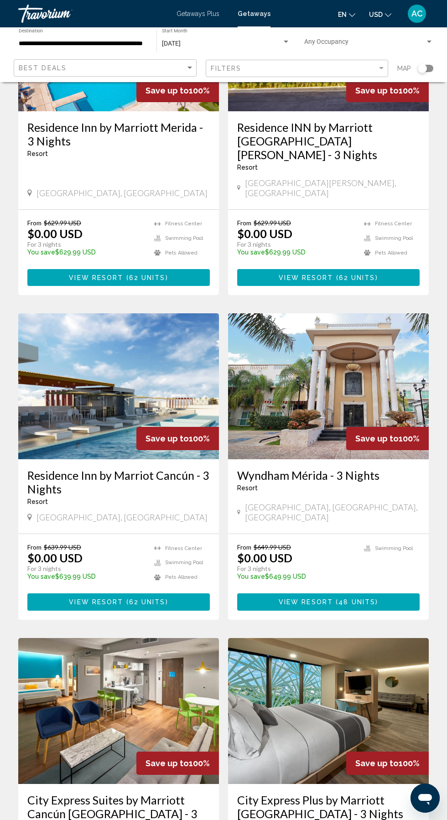
scroll to position [161, 0]
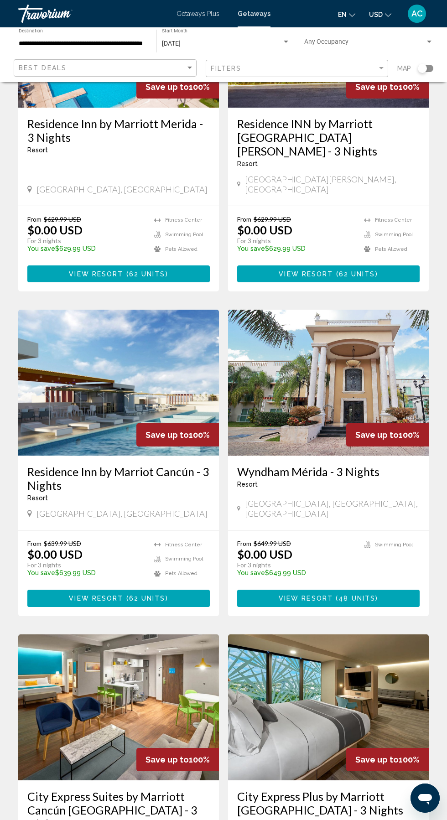
click at [91, 363] on img "Main content" at bounding box center [118, 383] width 201 height 146
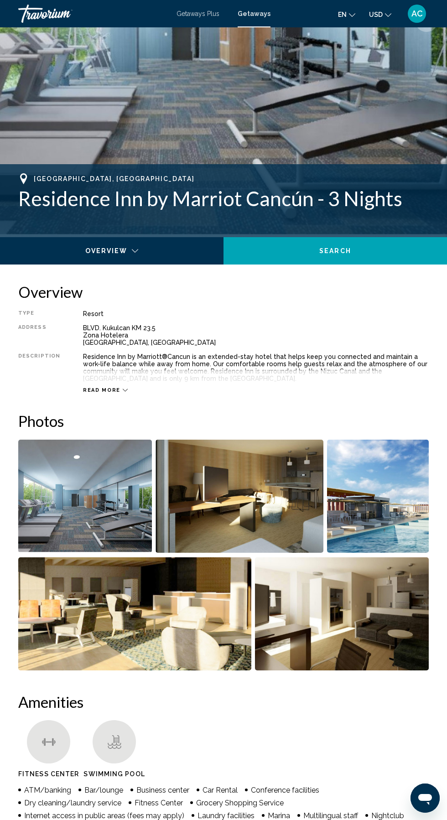
scroll to position [222, 0]
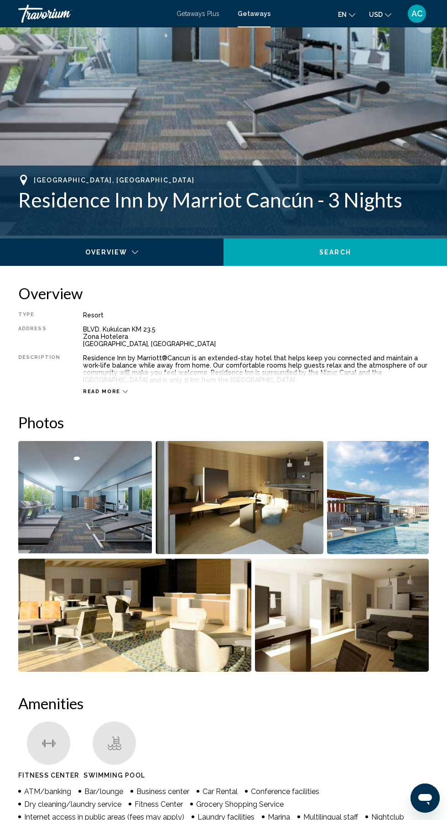
click at [100, 391] on span "Read more" at bounding box center [101, 391] width 37 height 6
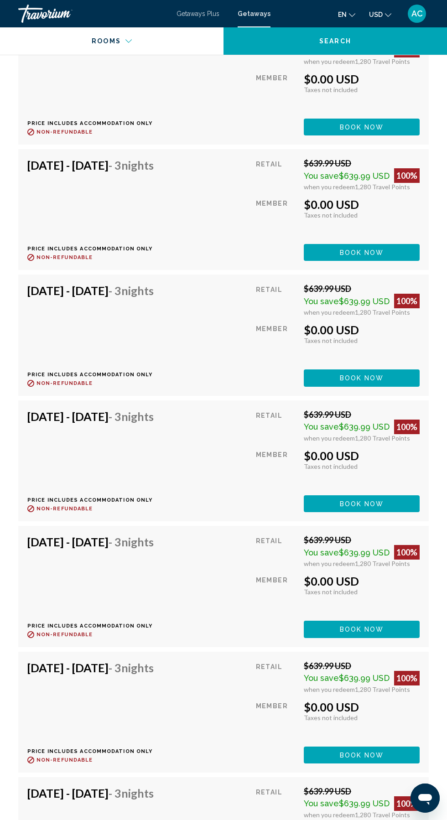
scroll to position [3975, 0]
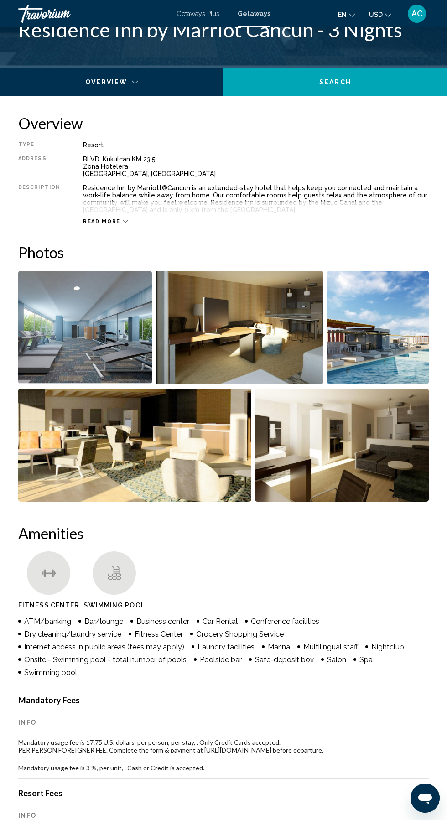
scroll to position [392, 0]
click at [321, 469] on img "Open full-screen image slider" at bounding box center [342, 445] width 174 height 113
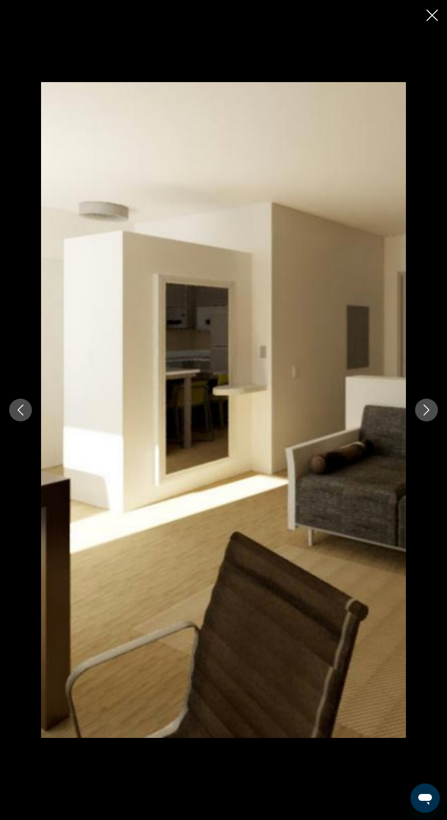
click at [422, 415] on icon "Next image" at bounding box center [426, 409] width 11 height 11
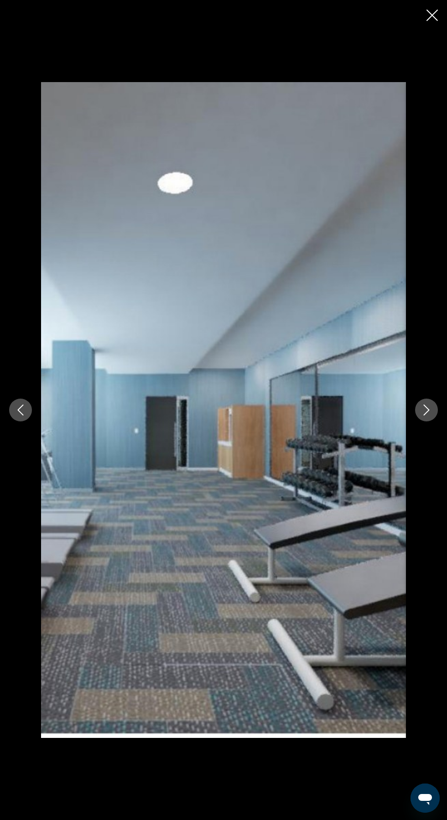
click at [421, 421] on button "Next image" at bounding box center [426, 409] width 23 height 23
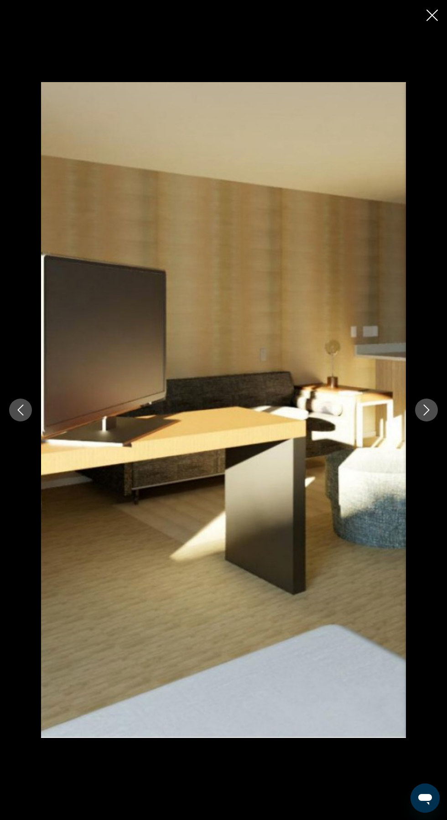
click at [421, 415] on icon "Next image" at bounding box center [426, 409] width 11 height 11
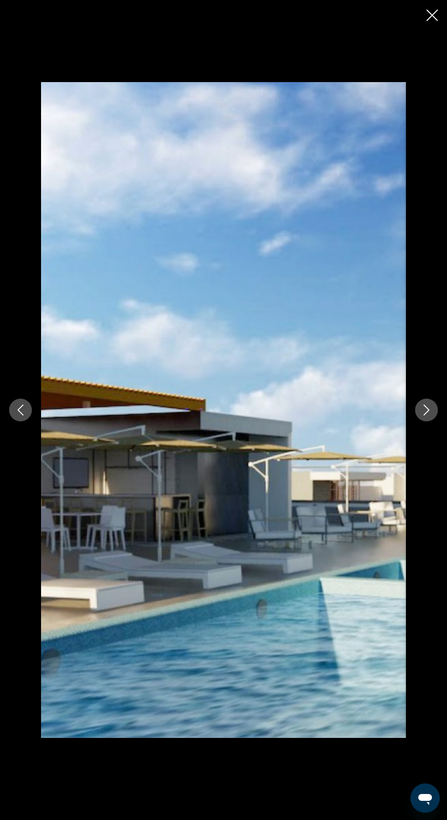
click at [426, 415] on icon "Next image" at bounding box center [426, 409] width 11 height 11
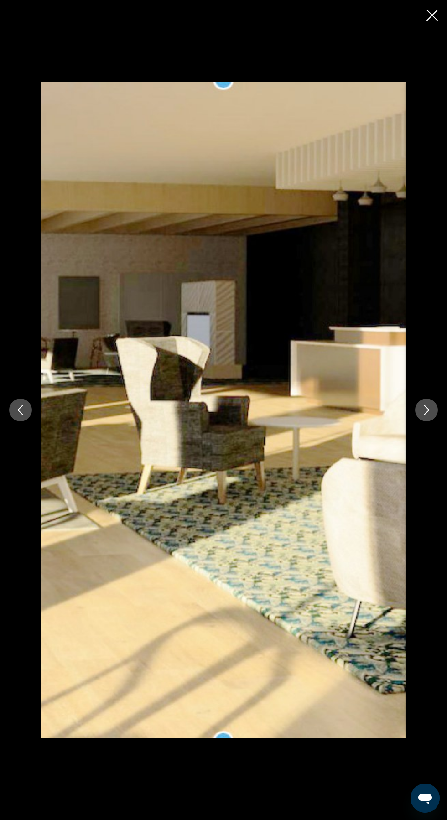
click at [419, 421] on button "Next image" at bounding box center [426, 409] width 23 height 23
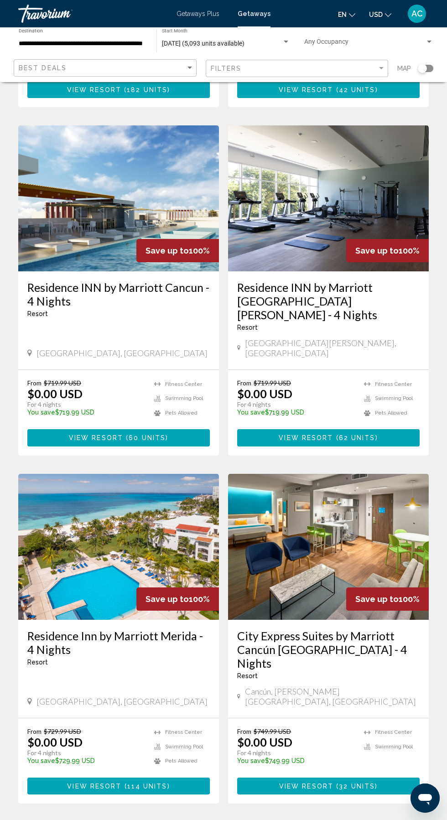
scroll to position [1362, 0]
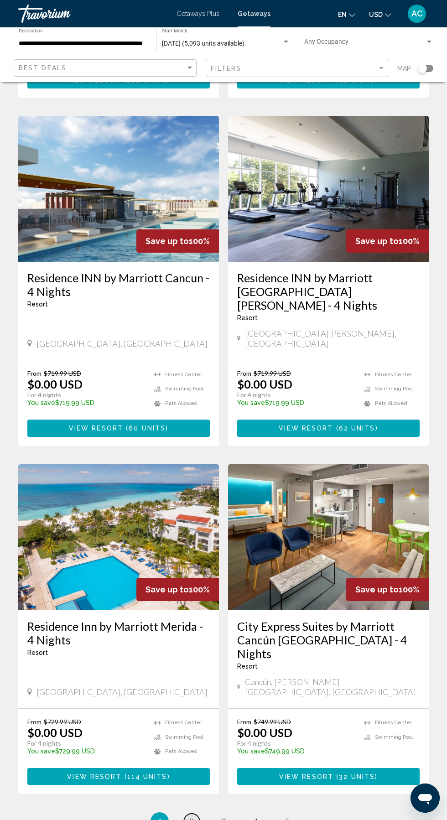
click at [190, 813] on link "page 2" at bounding box center [192, 821] width 16 height 16
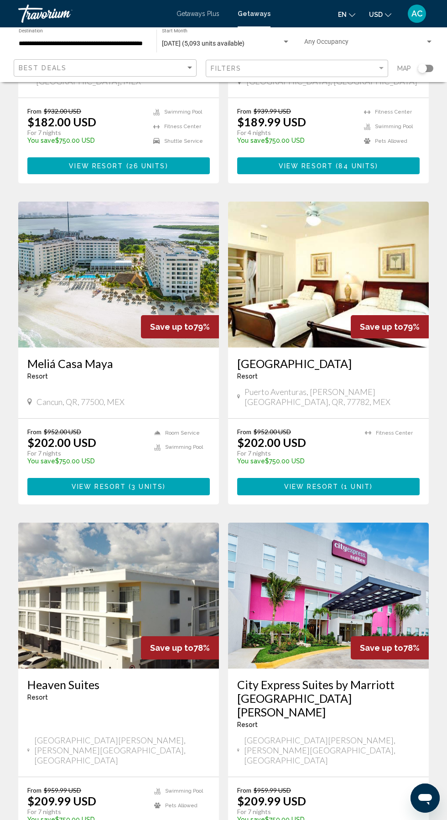
scroll to position [1331, 0]
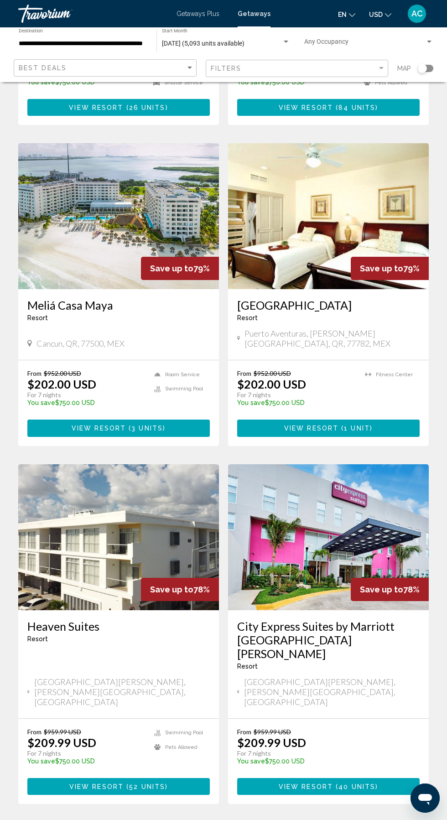
click at [103, 494] on img "Main content" at bounding box center [118, 537] width 201 height 146
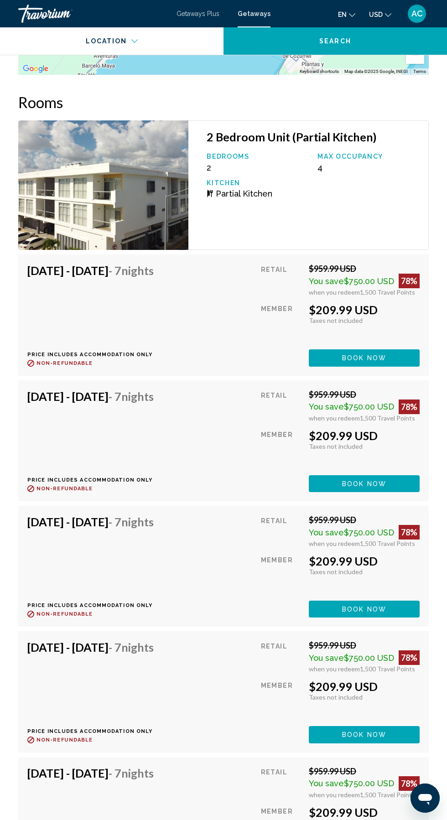
scroll to position [1731, 0]
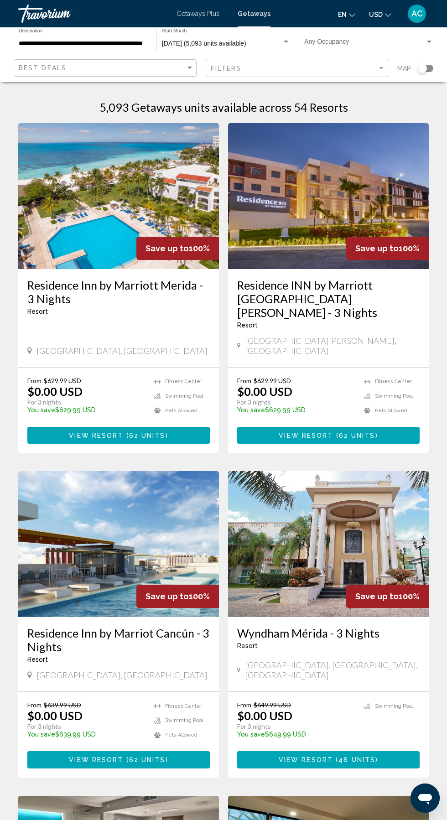
click at [54, 43] on input "**********" at bounding box center [83, 43] width 129 height 7
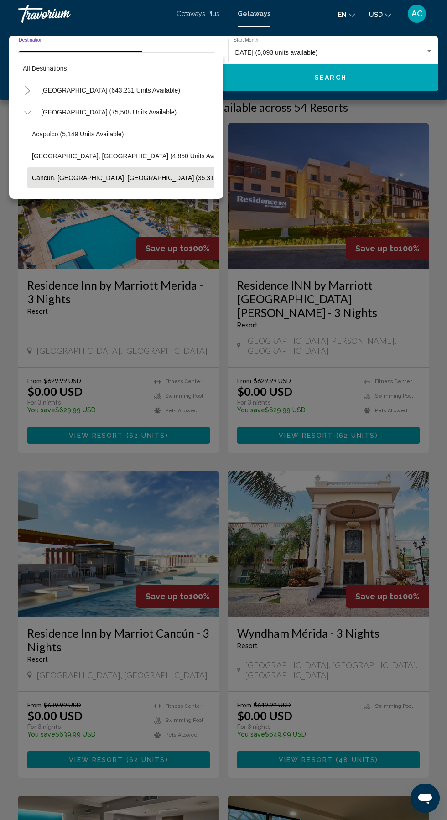
scroll to position [54, 0]
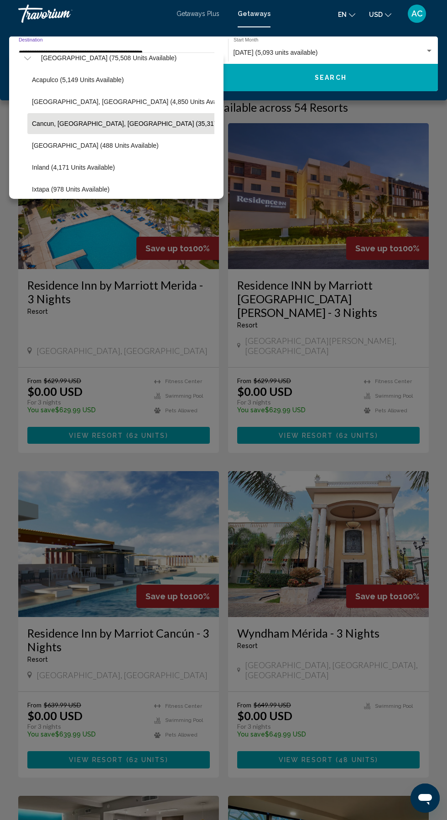
click at [45, 49] on input "**********" at bounding box center [114, 52] width 191 height 7
click at [282, 52] on span "[DATE] (5,093 units available)" at bounding box center [275, 52] width 84 height 7
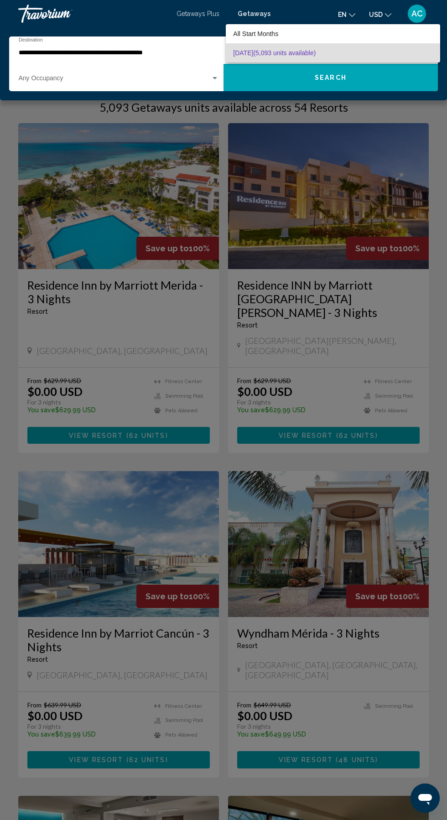
click at [247, 228] on div at bounding box center [223, 410] width 447 height 820
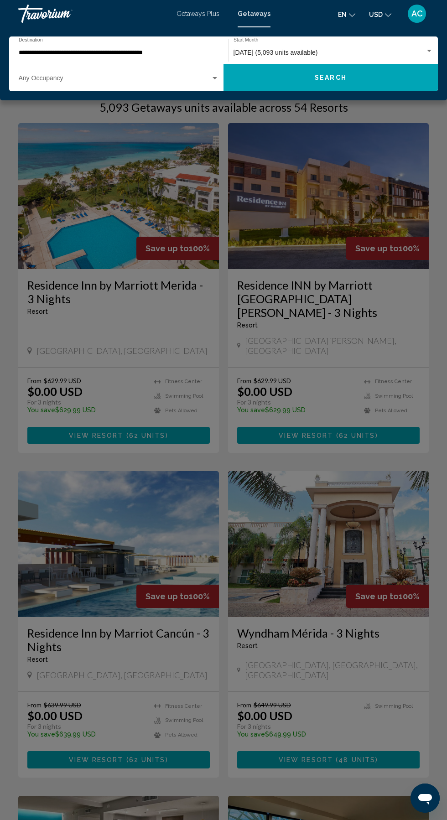
click at [190, 433] on div "Main content" at bounding box center [223, 410] width 447 height 820
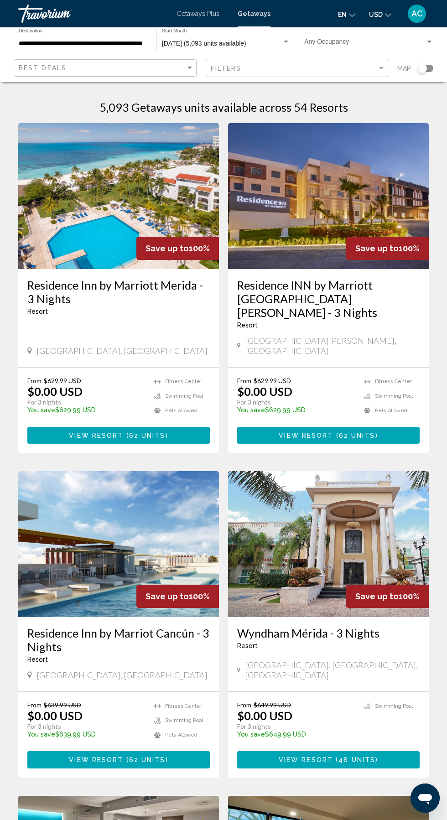
scroll to position [4, 0]
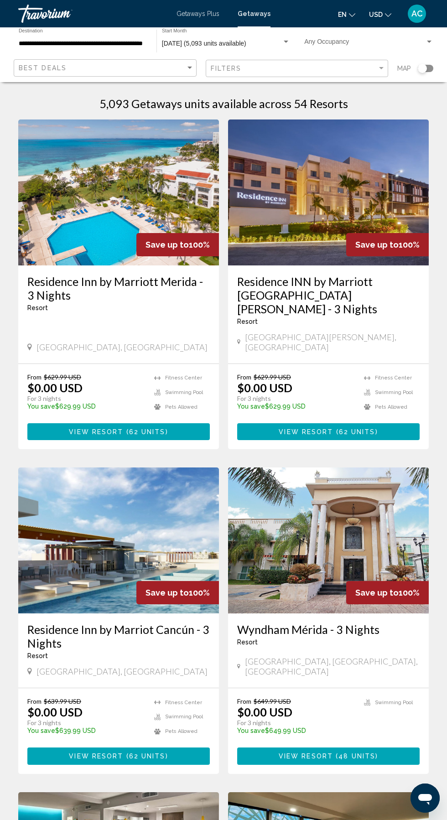
click at [422, 68] on div "Search widget" at bounding box center [422, 68] width 9 height 9
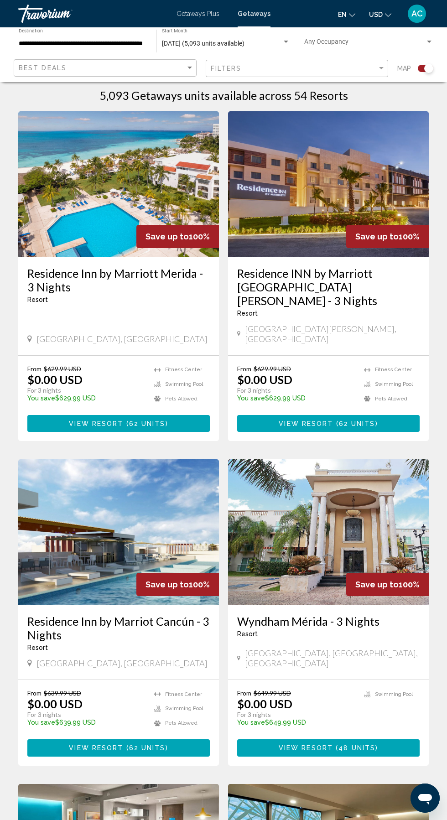
click at [329, 43] on span "Search widget" at bounding box center [364, 43] width 120 height 7
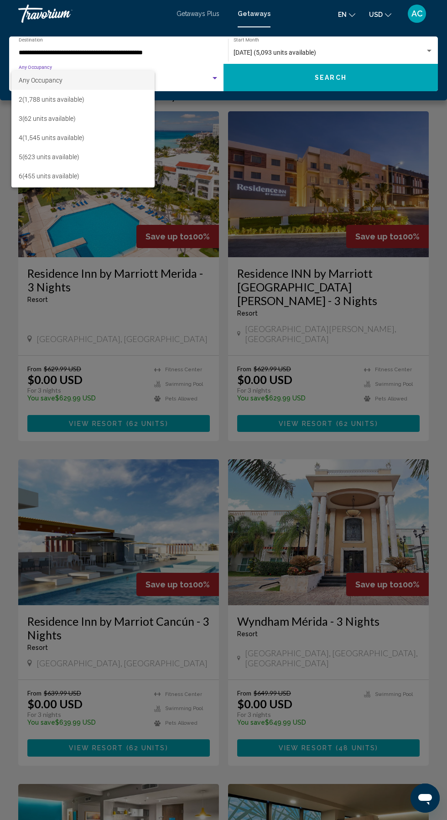
scroll to position [218, 0]
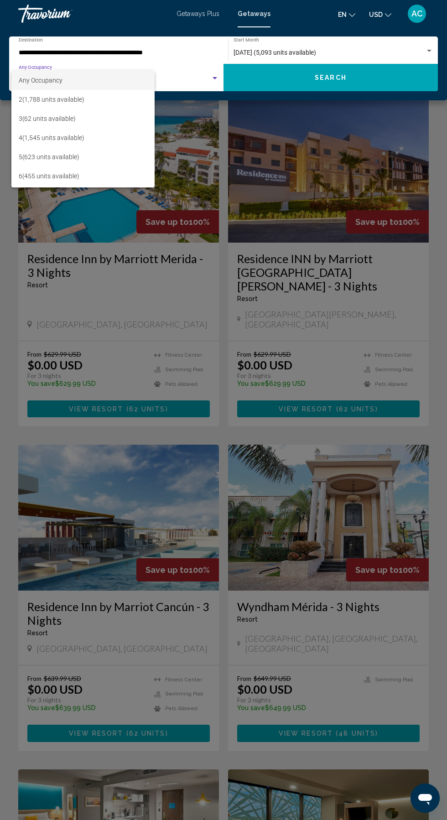
click at [305, 202] on div at bounding box center [223, 410] width 447 height 820
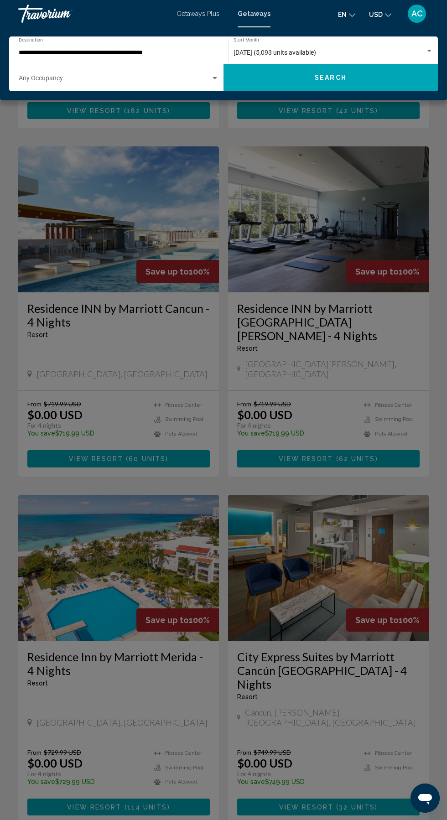
scroll to position [1553, 0]
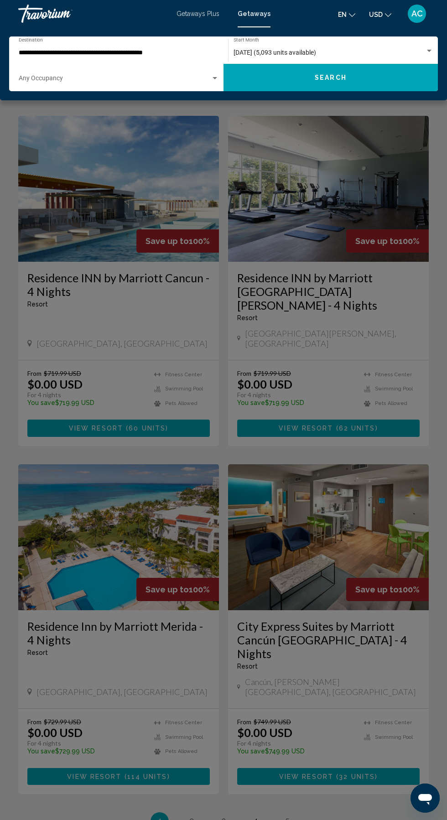
click at [289, 739] on div "Main content" at bounding box center [223, 410] width 447 height 820
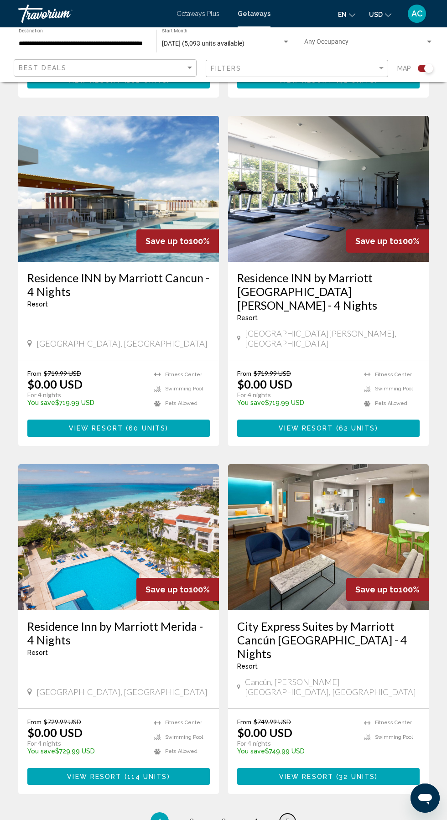
click at [287, 816] on span "5" at bounding box center [287, 821] width 5 height 10
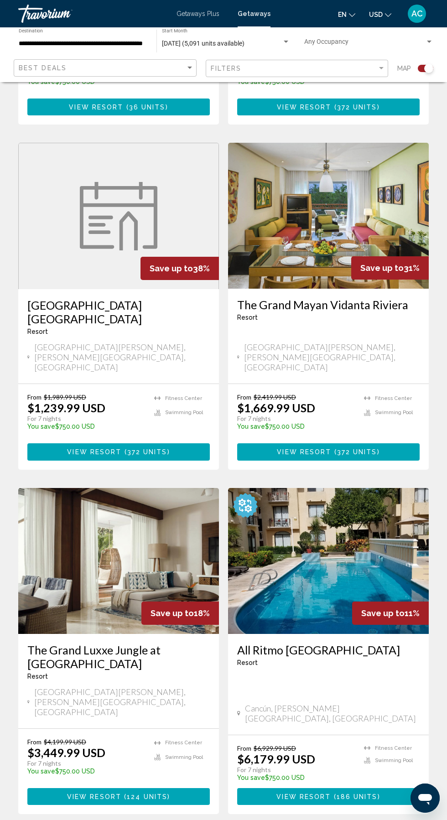
scroll to position [525, 0]
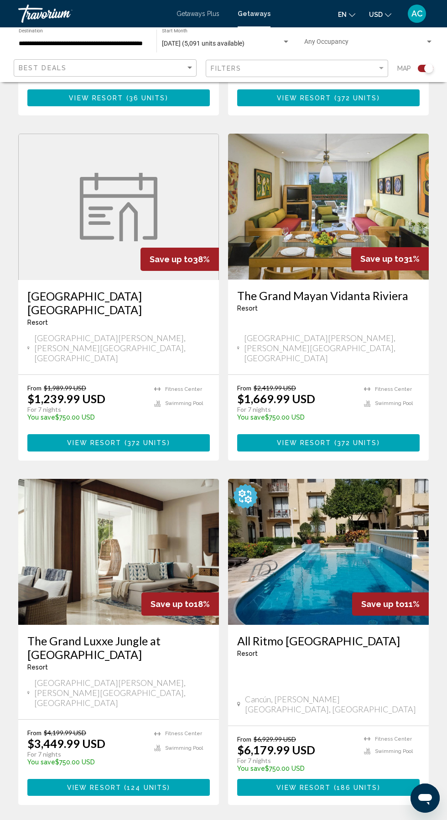
click at [191, 819] on span "2" at bounding box center [191, 832] width 5 height 10
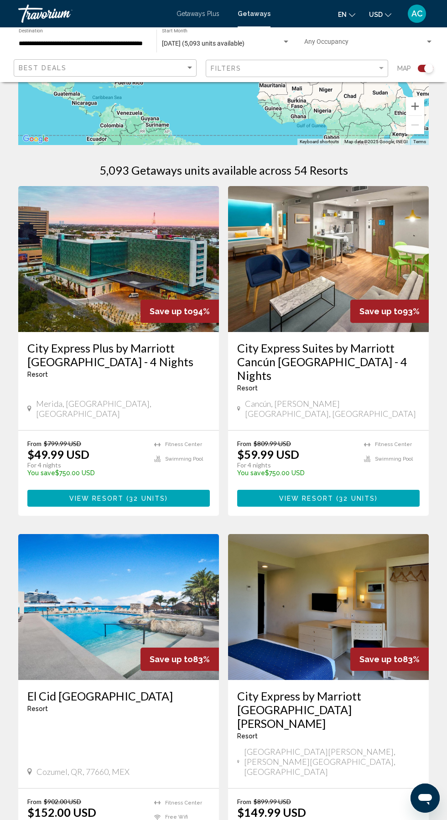
scroll to position [129, 0]
click at [326, 287] on img "Main content" at bounding box center [328, 259] width 201 height 146
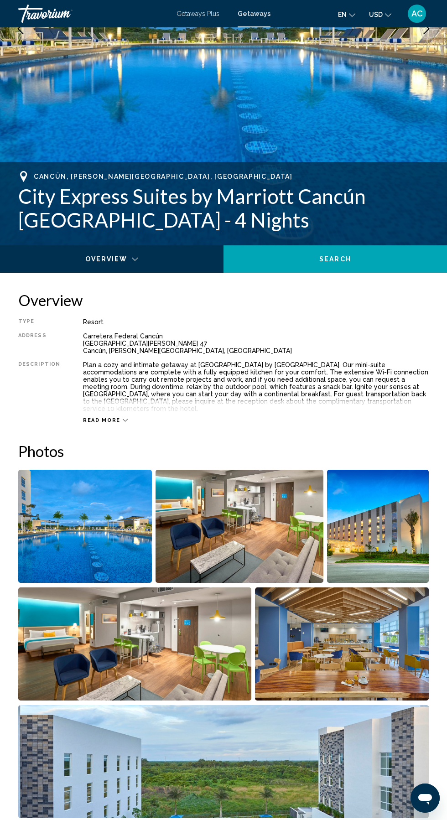
scroll to position [216, 0]
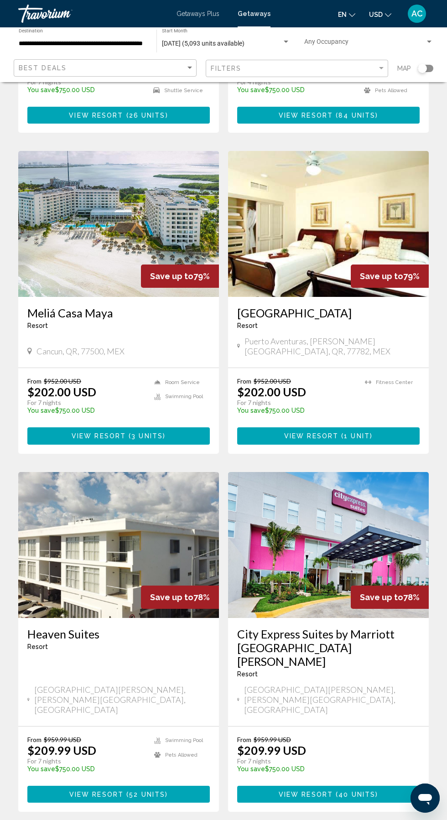
scroll to position [1331, 0]
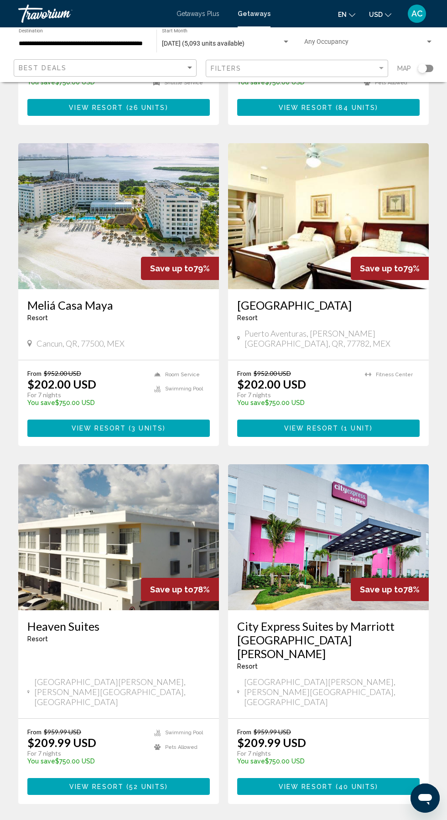
click at [160, 819] on span "1" at bounding box center [159, 831] width 5 height 10
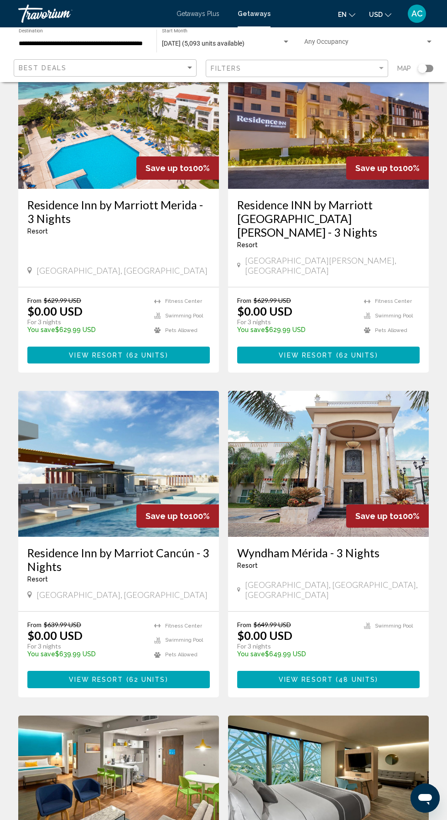
scroll to position [83, 0]
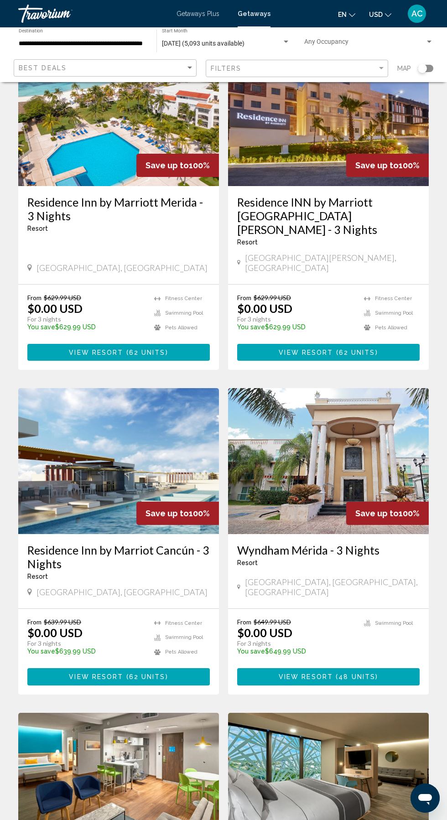
click at [106, 442] on img "Main content" at bounding box center [118, 461] width 201 height 146
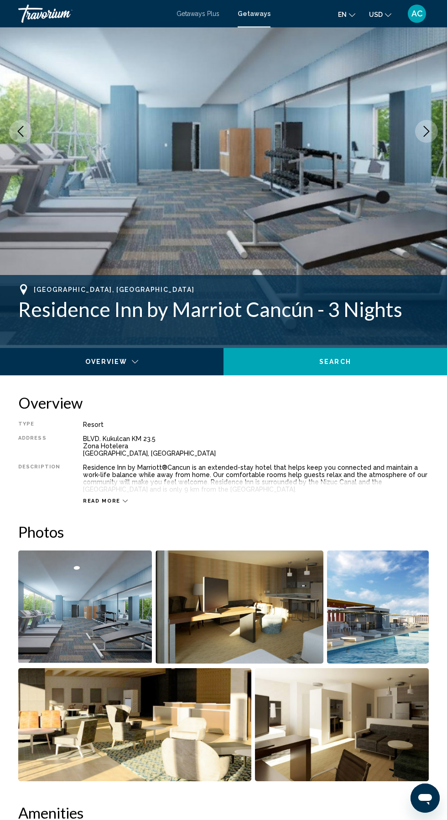
scroll to position [113, 0]
click at [40, 21] on div "Travorium" at bounding box center [63, 14] width 91 height 18
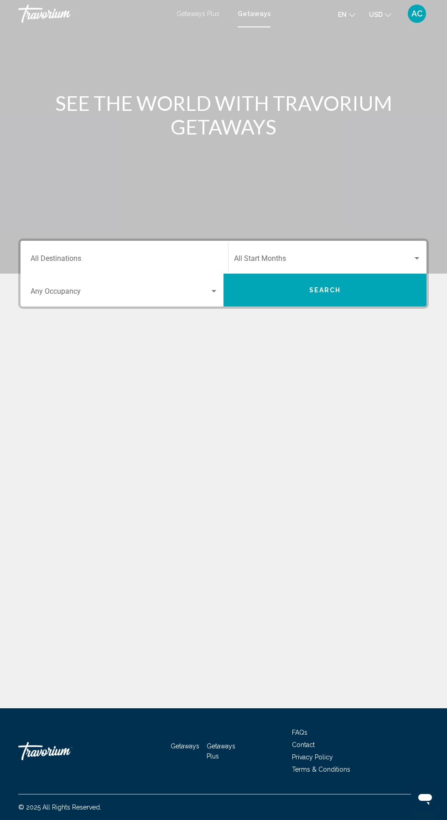
click at [41, 19] on div "Travorium" at bounding box center [63, 14] width 91 height 18
click at [417, 14] on span "AC" at bounding box center [416, 13] width 11 height 9
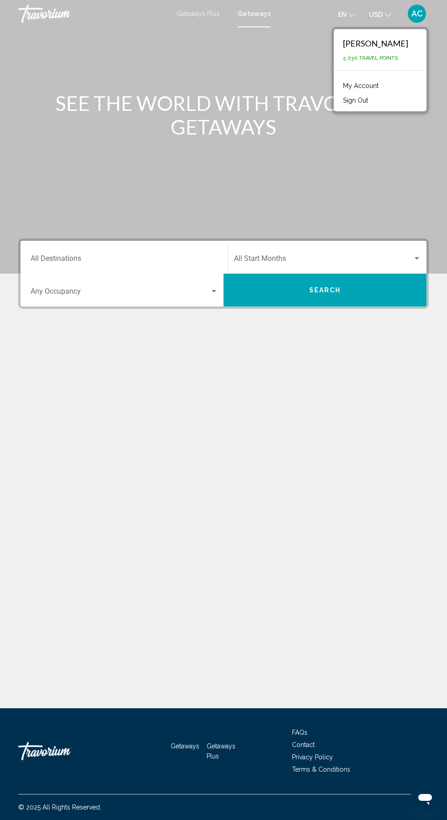
click at [160, 172] on div "Main content" at bounding box center [223, 137] width 447 height 274
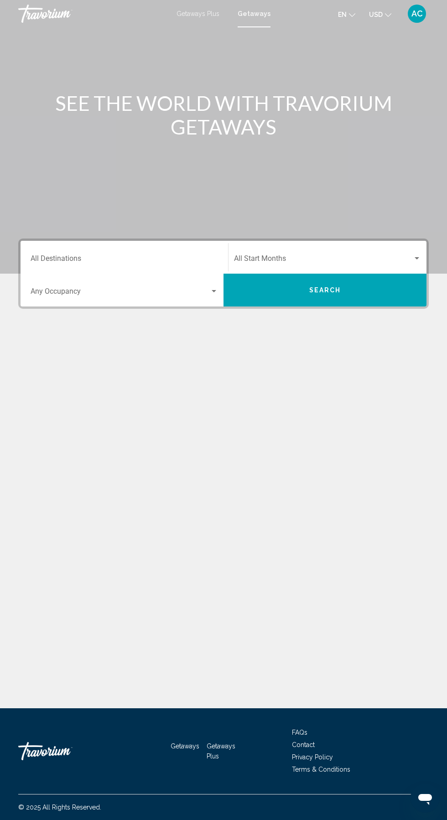
click at [415, 14] on span "AC" at bounding box center [416, 13] width 11 height 9
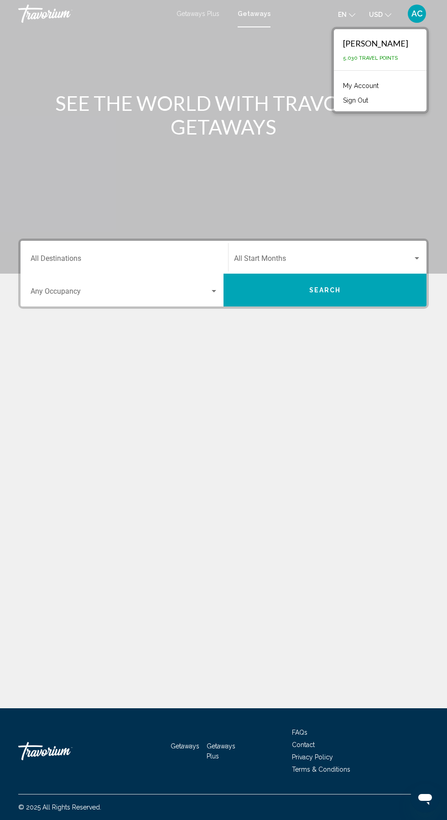
click at [351, 86] on link "My Account" at bounding box center [360, 86] width 45 height 12
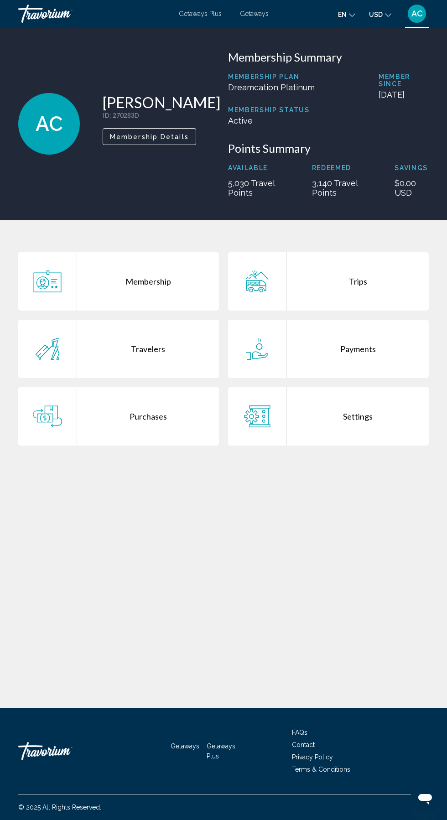
click at [260, 292] on icon "Main content" at bounding box center [257, 281] width 29 height 22
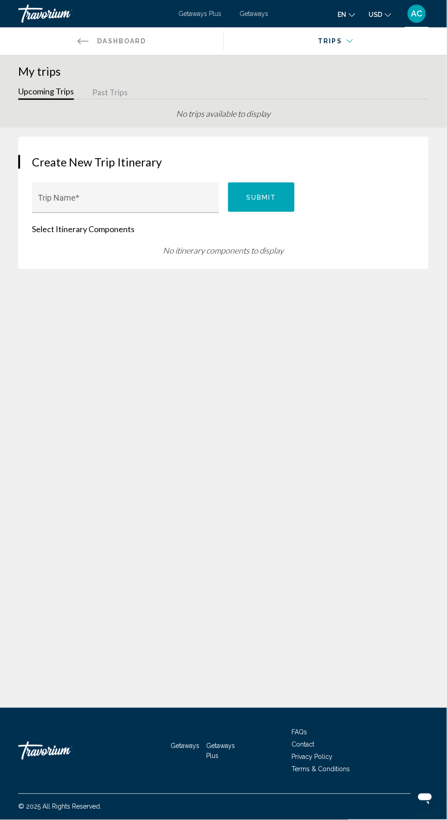
click at [110, 95] on button "Past Trips" at bounding box center [110, 93] width 36 height 14
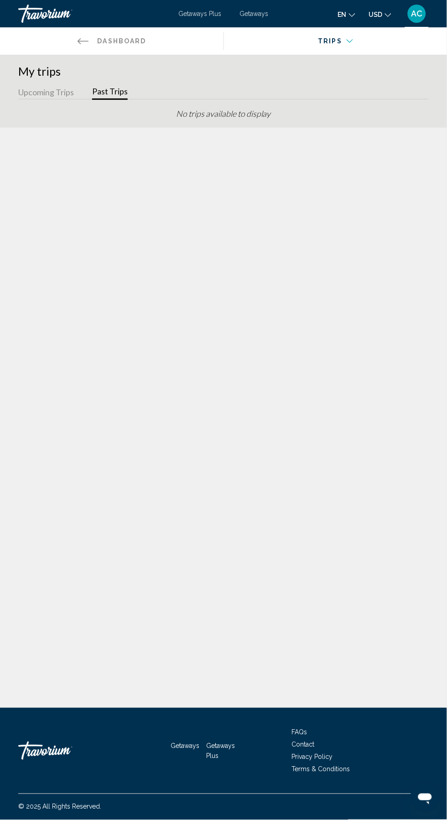
click at [44, 95] on button "Upcoming Trips" at bounding box center [46, 93] width 56 height 14
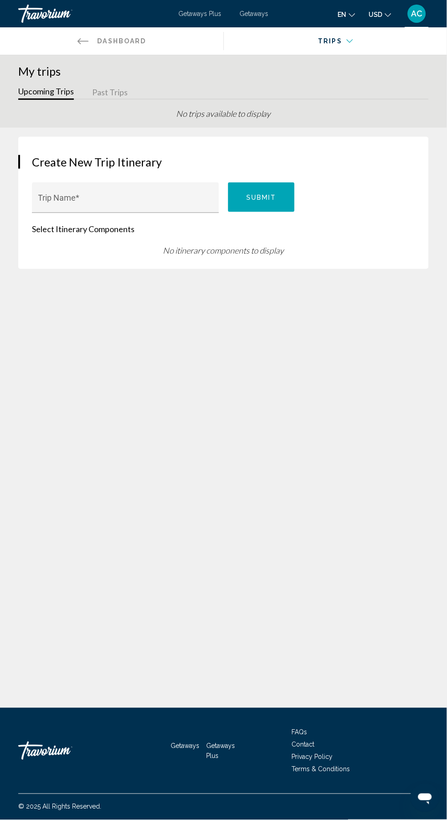
click at [110, 43] on span "Dashboard" at bounding box center [122, 40] width 49 height 7
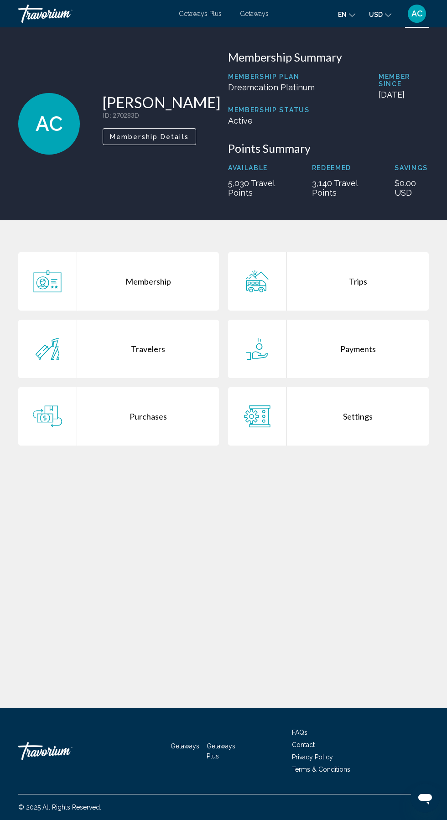
click at [44, 22] on div "Travorium" at bounding box center [63, 14] width 91 height 18
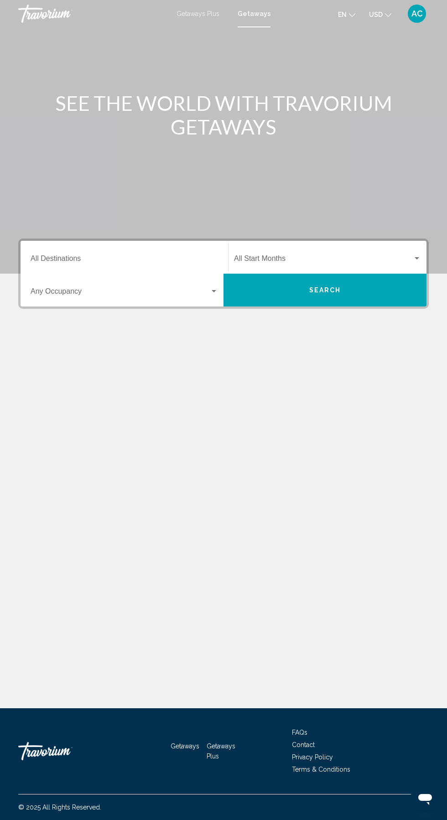
click at [41, 19] on div "Travorium" at bounding box center [63, 14] width 91 height 18
click at [41, 765] on div "Travorium" at bounding box center [63, 750] width 91 height 27
click at [256, 21] on div "Getaways Plus Getaways en English Español Français Italiano Português русский U…" at bounding box center [223, 13] width 447 height 19
click at [250, 21] on div "Getaways Plus Getaways en English Español Français Italiano Português русский U…" at bounding box center [223, 13] width 447 height 19
click at [250, 12] on span "Getaways" at bounding box center [256, 13] width 29 height 7
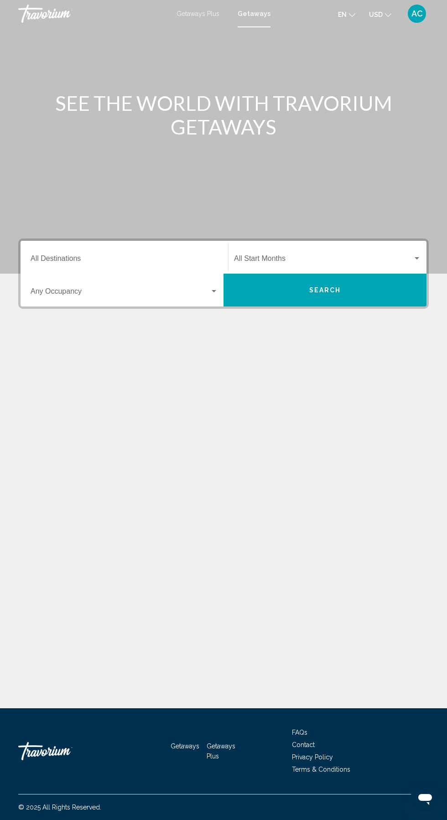
click at [62, 263] on input "Destination All Destinations" at bounding box center [124, 260] width 187 height 8
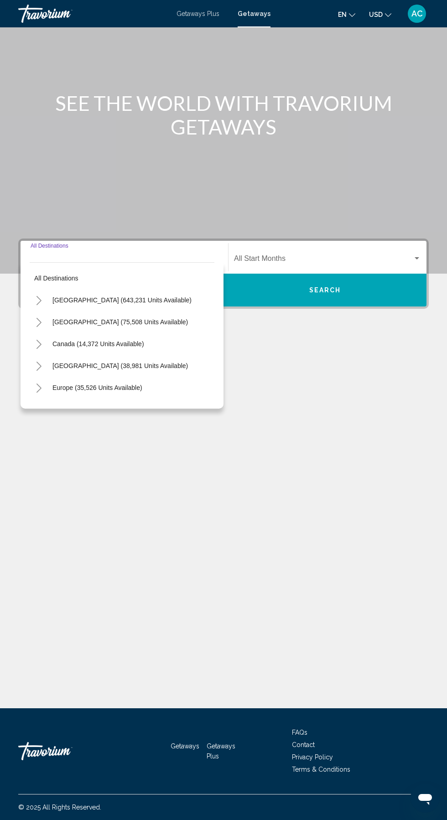
scroll to position [61, 0]
click at [41, 318] on icon "Toggle Mexico (75,508 units available)" at bounding box center [39, 322] width 7 height 9
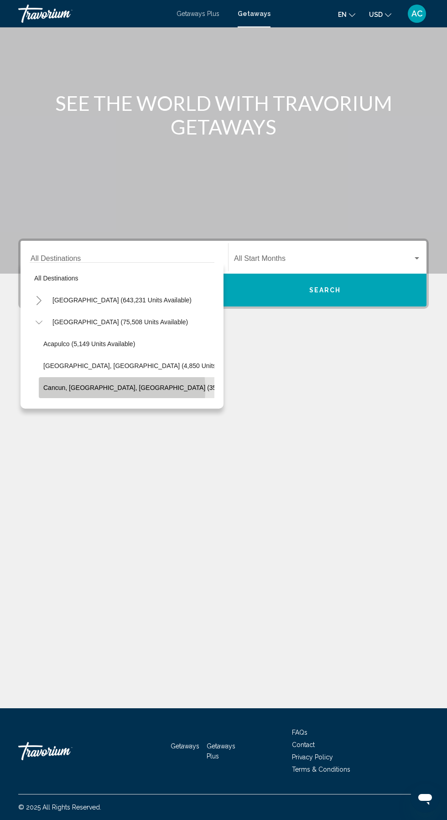
click at [71, 384] on span "Cancun, [GEOGRAPHIC_DATA], [GEOGRAPHIC_DATA] (35,317 units available)" at bounding box center [158, 387] width 231 height 7
type input "**********"
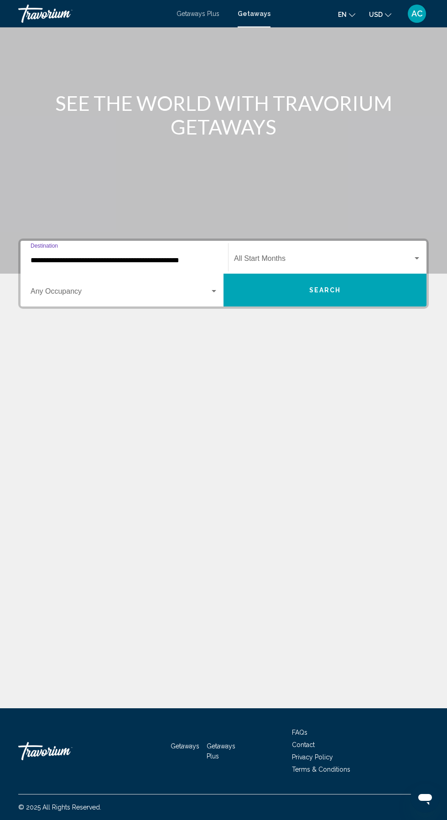
click at [264, 243] on div "Start Month All Start Months" at bounding box center [327, 257] width 187 height 29
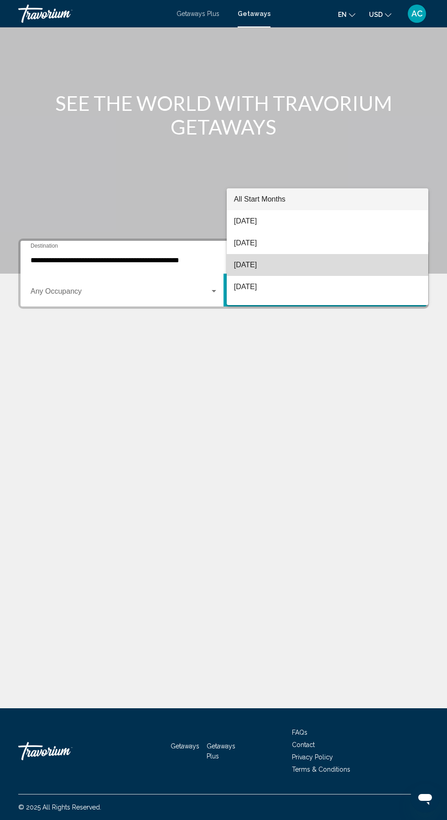
click at [254, 268] on span "[DATE]" at bounding box center [327, 265] width 187 height 22
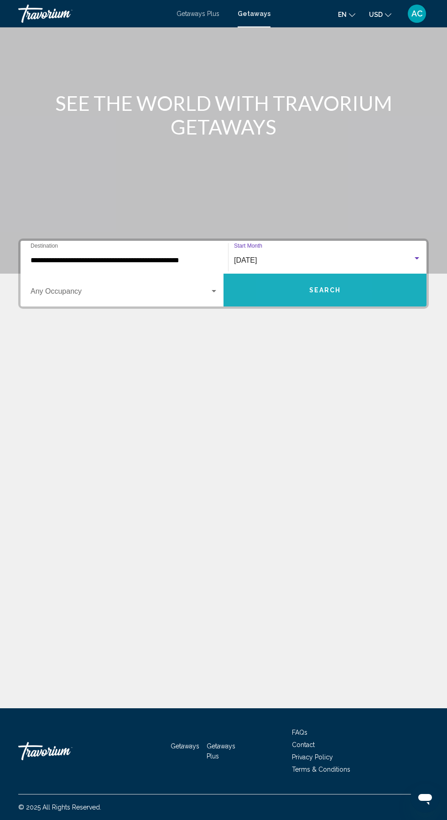
click at [284, 274] on button "Search" at bounding box center [324, 290] width 203 height 33
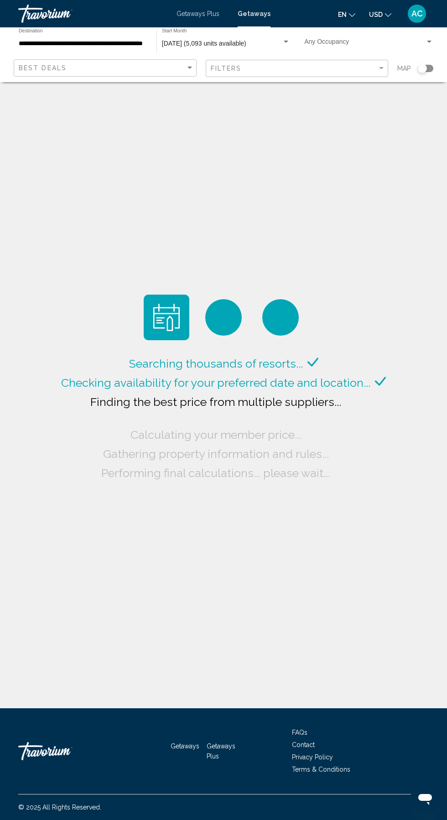
click at [422, 68] on div "Search widget" at bounding box center [422, 68] width 9 height 9
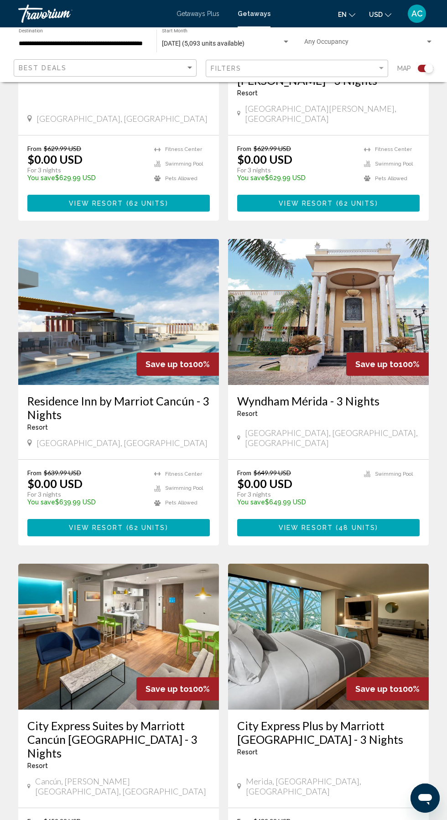
scroll to position [427, 0]
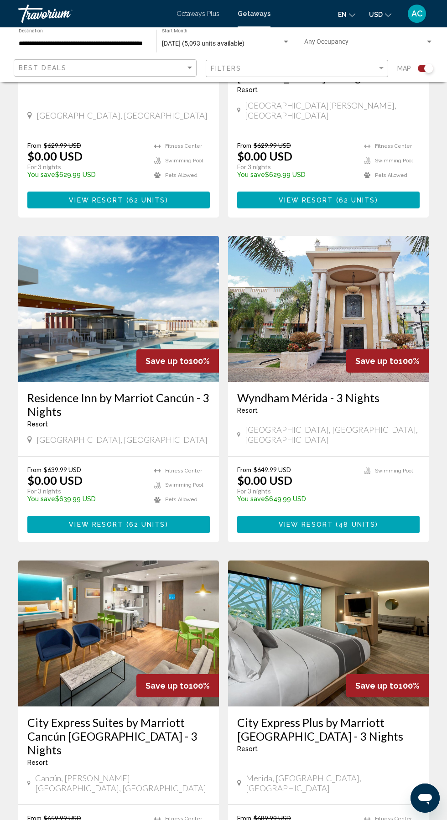
click at [87, 313] on img "Main content" at bounding box center [118, 309] width 201 height 146
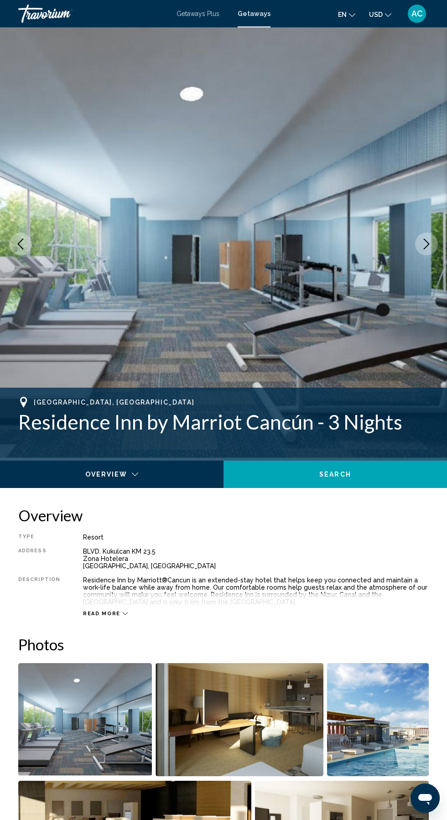
click at [94, 482] on div "Main content" at bounding box center [107, 480] width 203 height 9
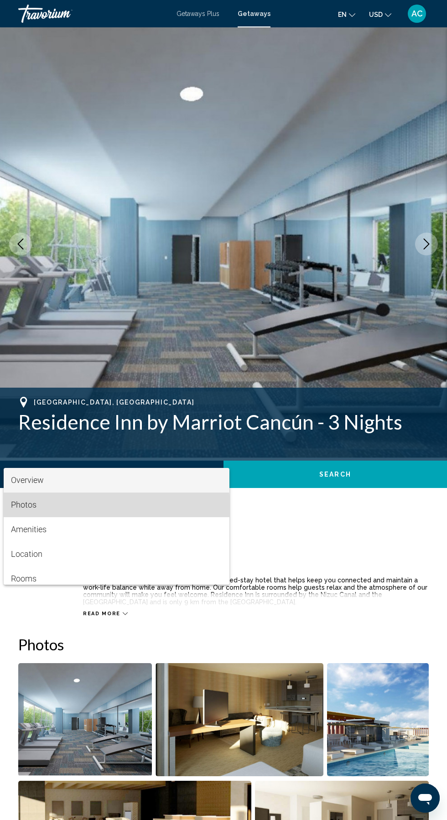
click at [26, 509] on span "Photos" at bounding box center [24, 505] width 26 height 10
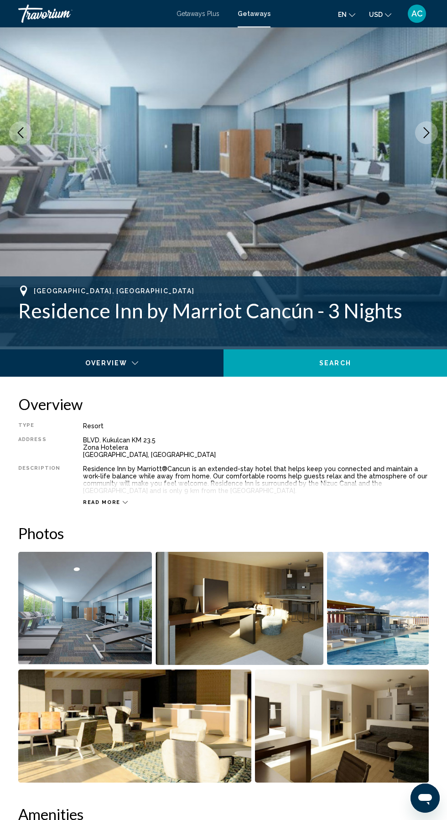
scroll to position [114, 0]
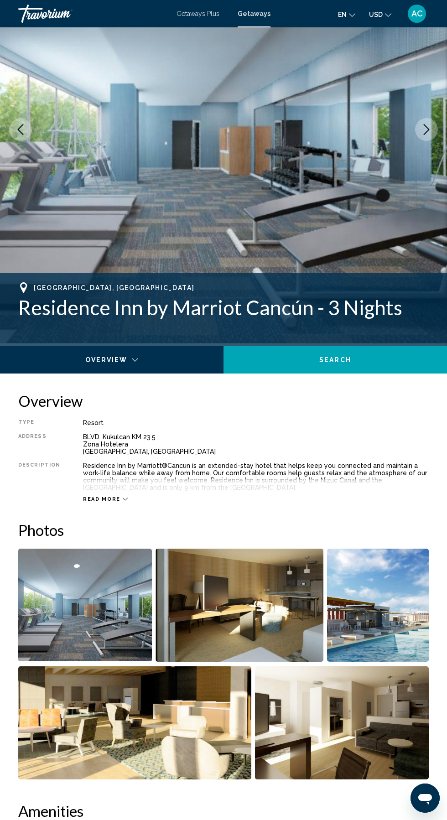
click at [418, 128] on button "Next image" at bounding box center [426, 129] width 23 height 23
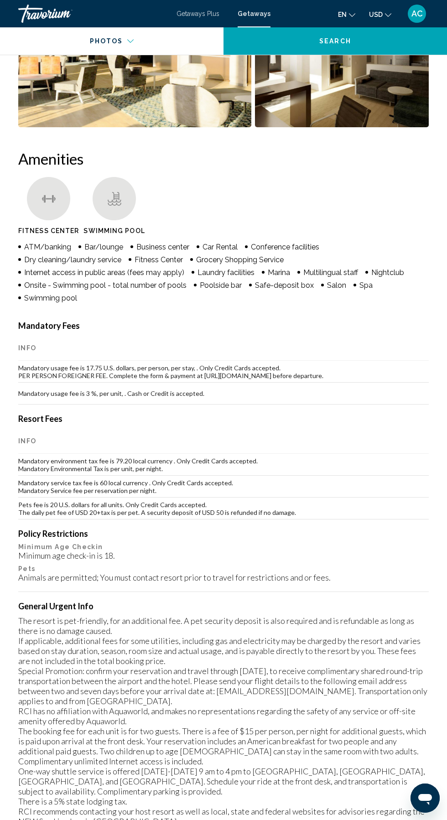
click at [80, 516] on td "Pets fee is 20 U.S. dollars for all units. Only Credit Cards accepted. The dail…" at bounding box center [223, 508] width 410 height 22
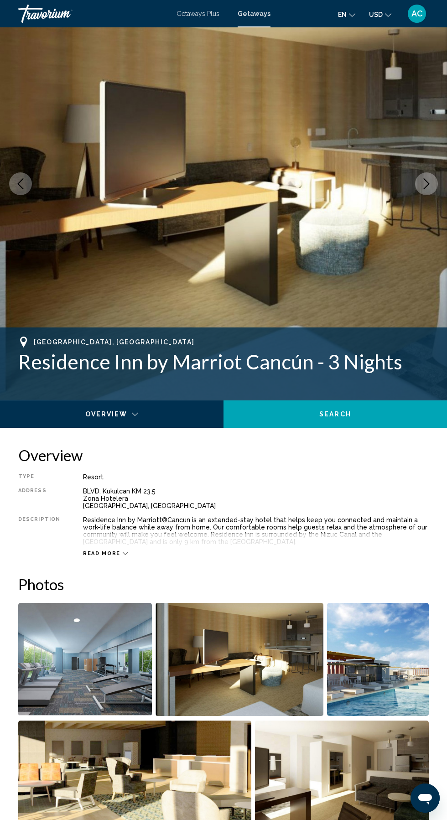
scroll to position [0, 0]
